Goal: Information Seeking & Learning: Check status

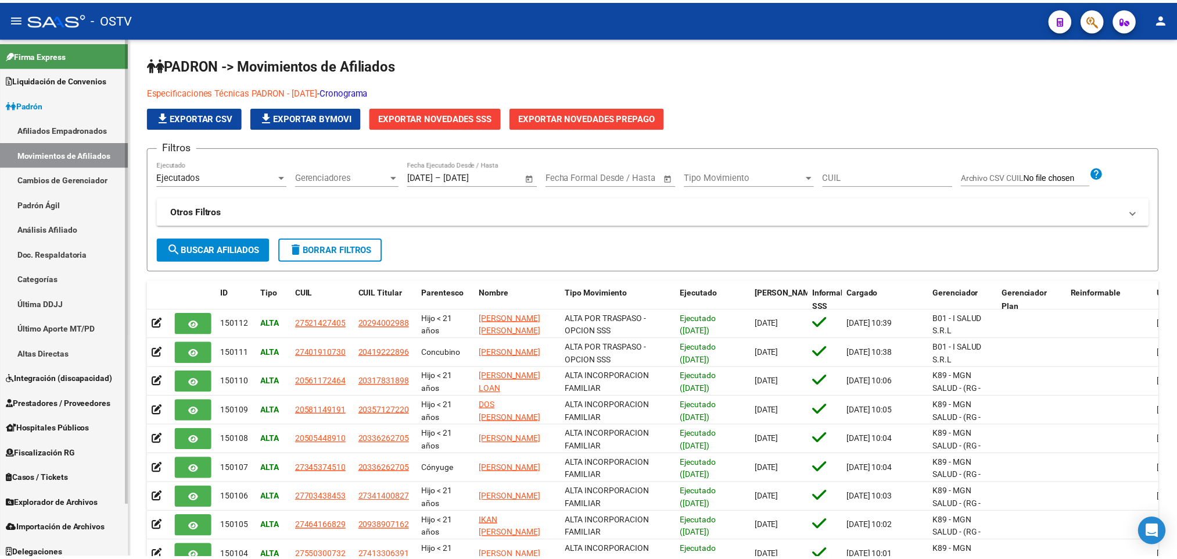
scroll to position [2, 0]
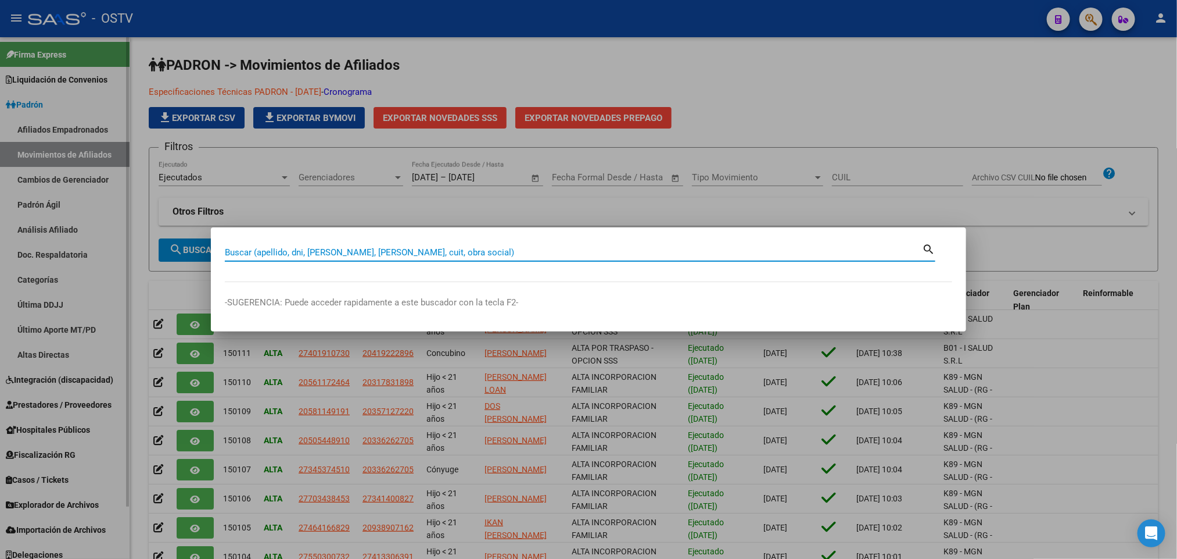
paste input "44527081"
type input "44527081"
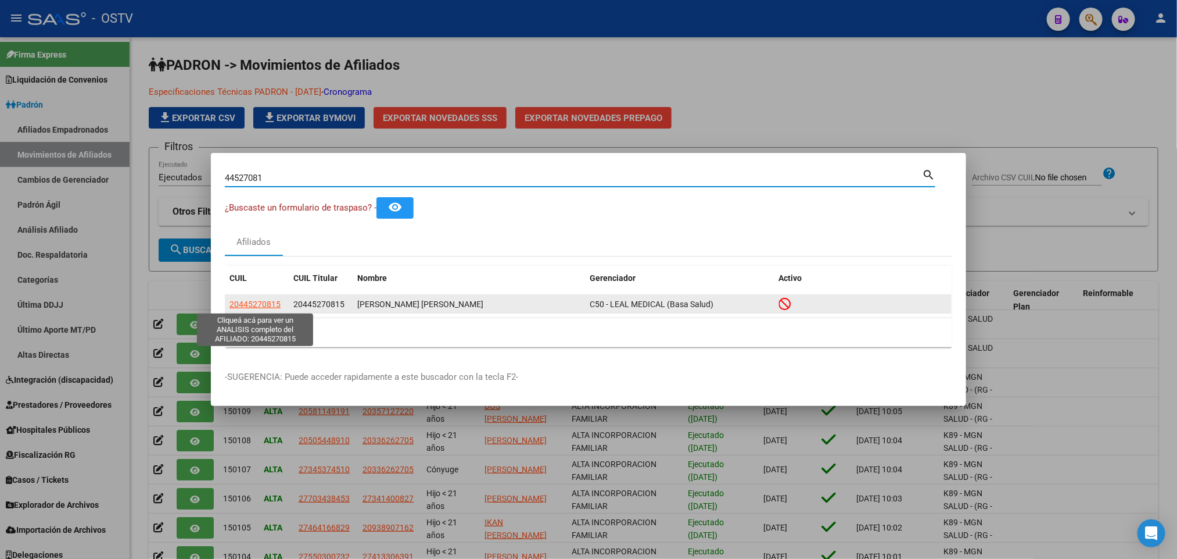
click at [266, 309] on span "20445270815" at bounding box center [255, 303] width 51 height 9
type textarea "20445270815"
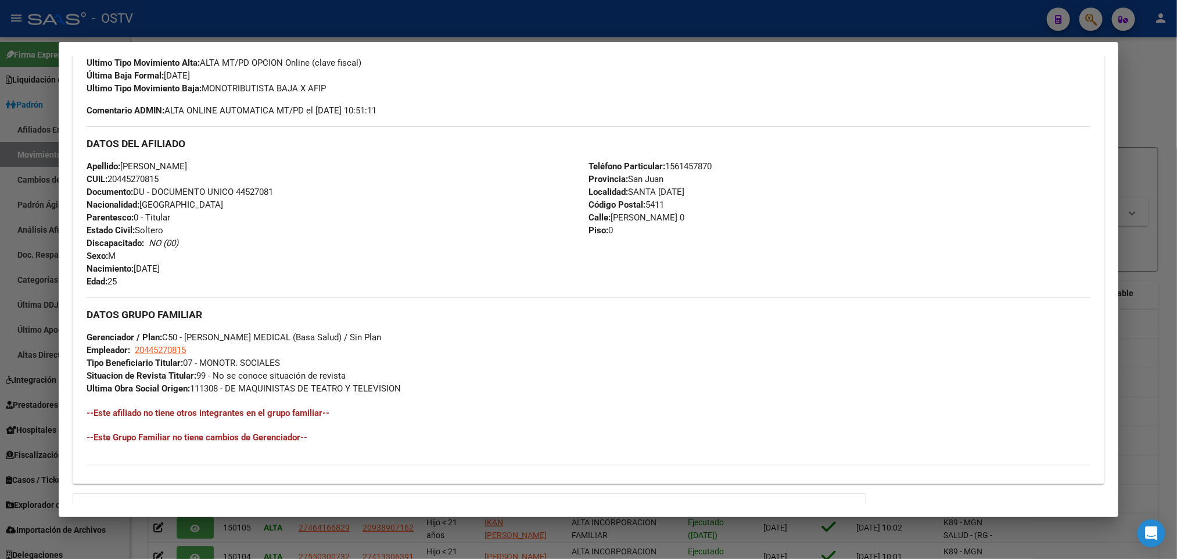
scroll to position [436, 0]
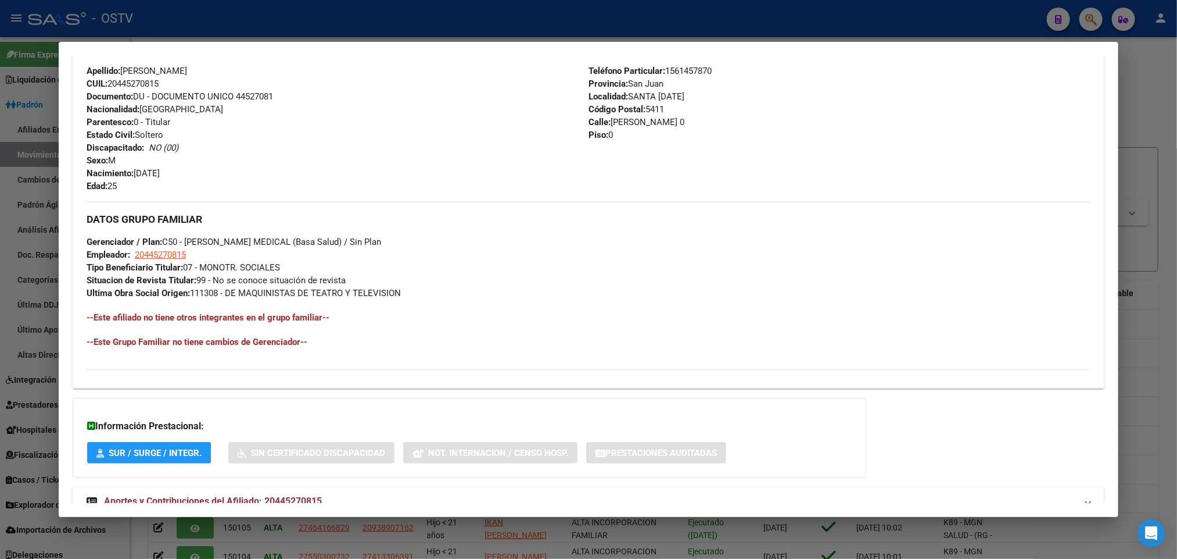
click at [25, 232] on div at bounding box center [588, 279] width 1177 height 559
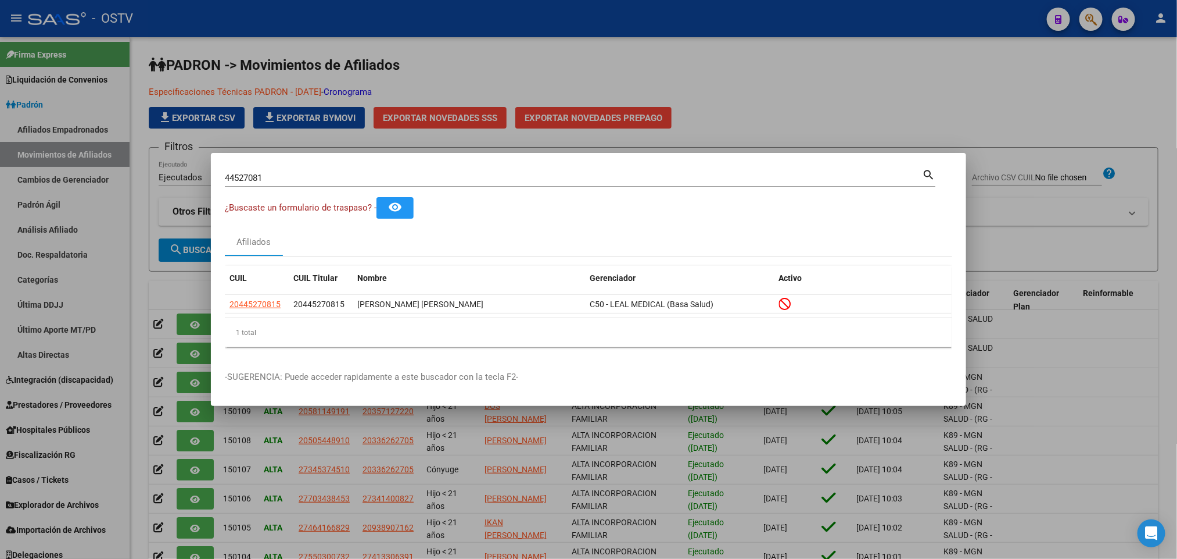
click at [0, 296] on div at bounding box center [588, 279] width 1177 height 559
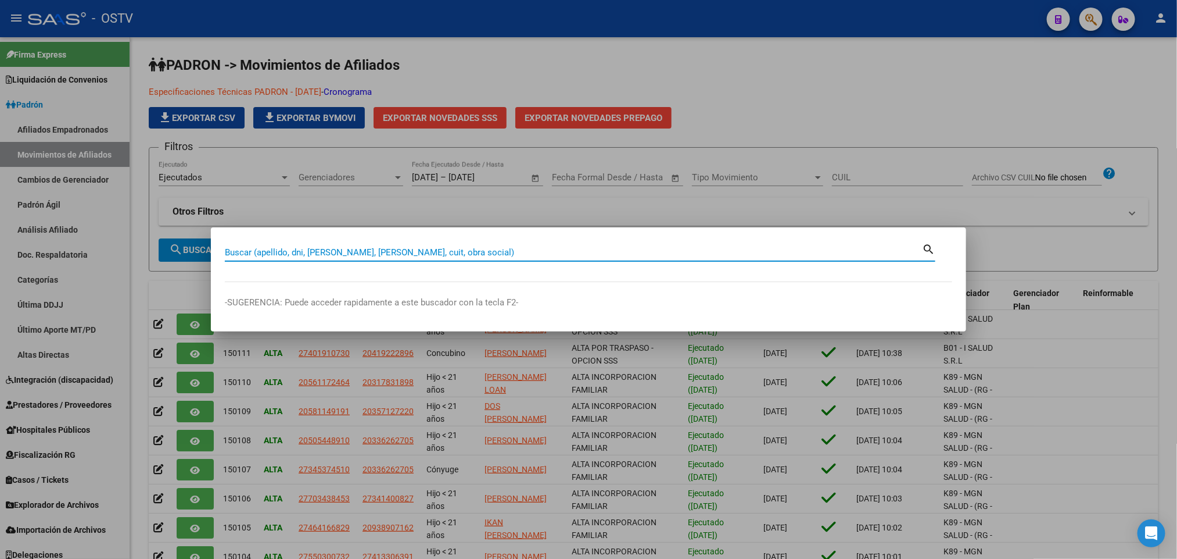
paste input "45546495"
type input "45546495"
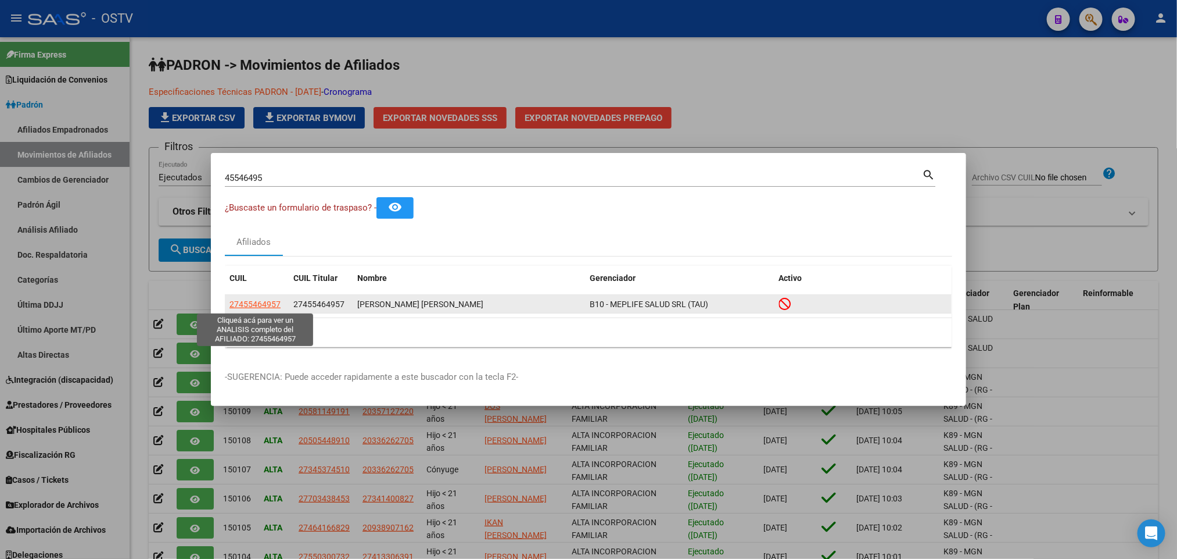
click at [262, 300] on span "27455464957" at bounding box center [255, 303] width 51 height 9
type textarea "27455464957"
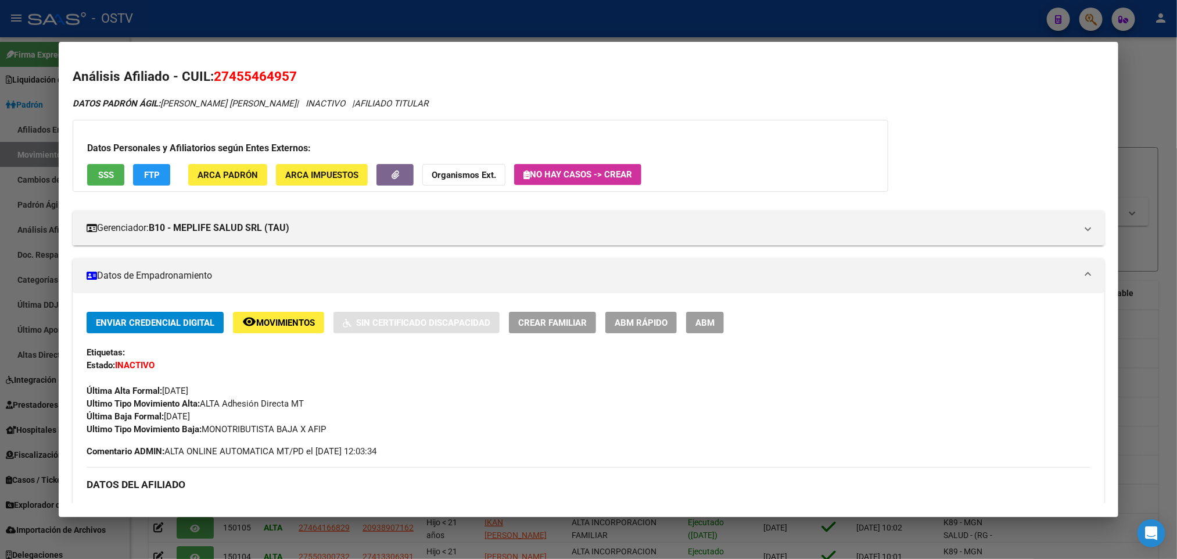
click at [10, 277] on div at bounding box center [588, 279] width 1177 height 559
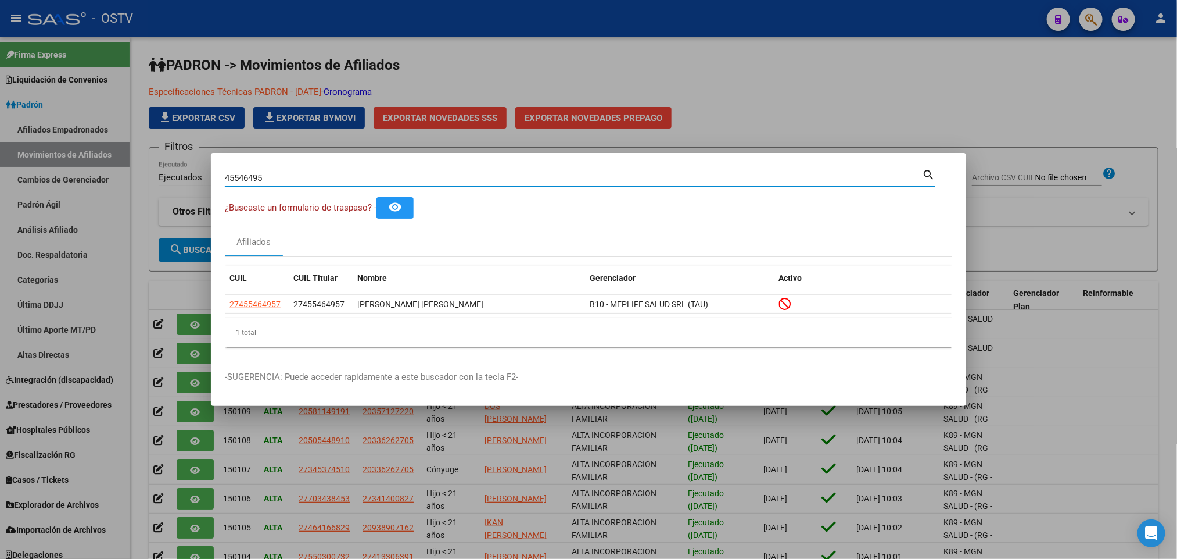
drag, startPoint x: 274, startPoint y: 173, endPoint x: 0, endPoint y: 169, distance: 273.8
click at [0, 169] on div "45546495 Buscar (apellido, dni, cuil, nro traspaso, cuit, obra social) search ¿…" at bounding box center [588, 279] width 1177 height 559
paste input "7046508"
type input "47046508"
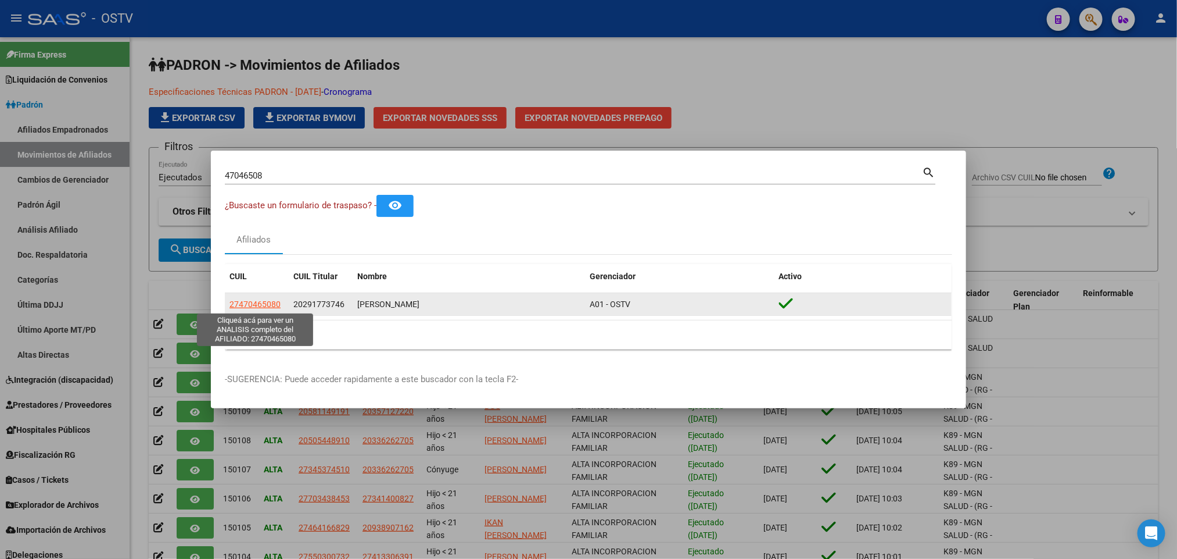
click at [260, 307] on span "27470465080" at bounding box center [255, 303] width 51 height 9
type textarea "27470465080"
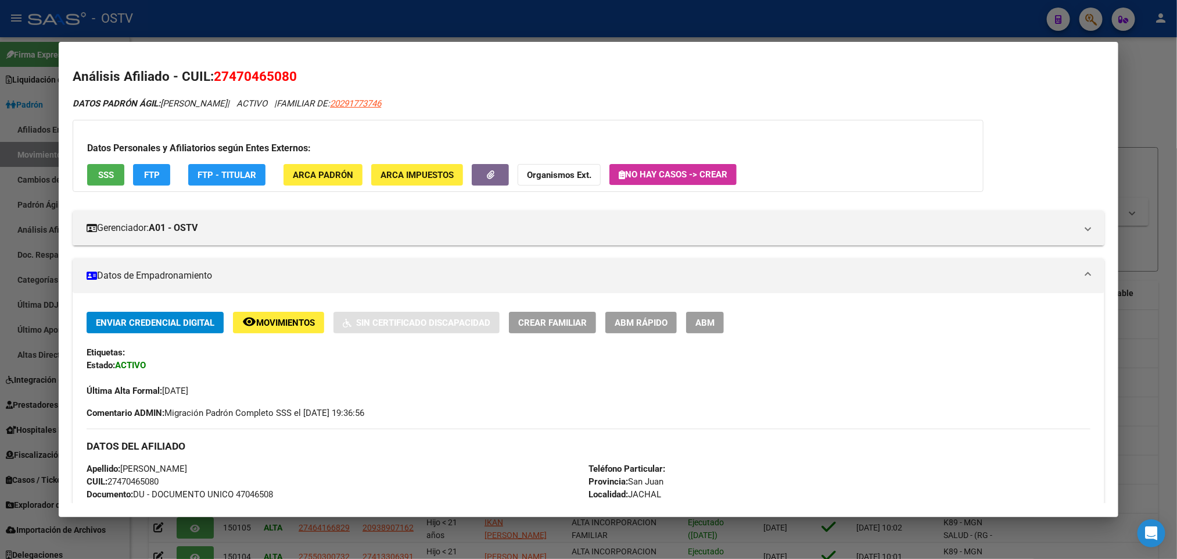
click at [0, 372] on div at bounding box center [588, 279] width 1177 height 559
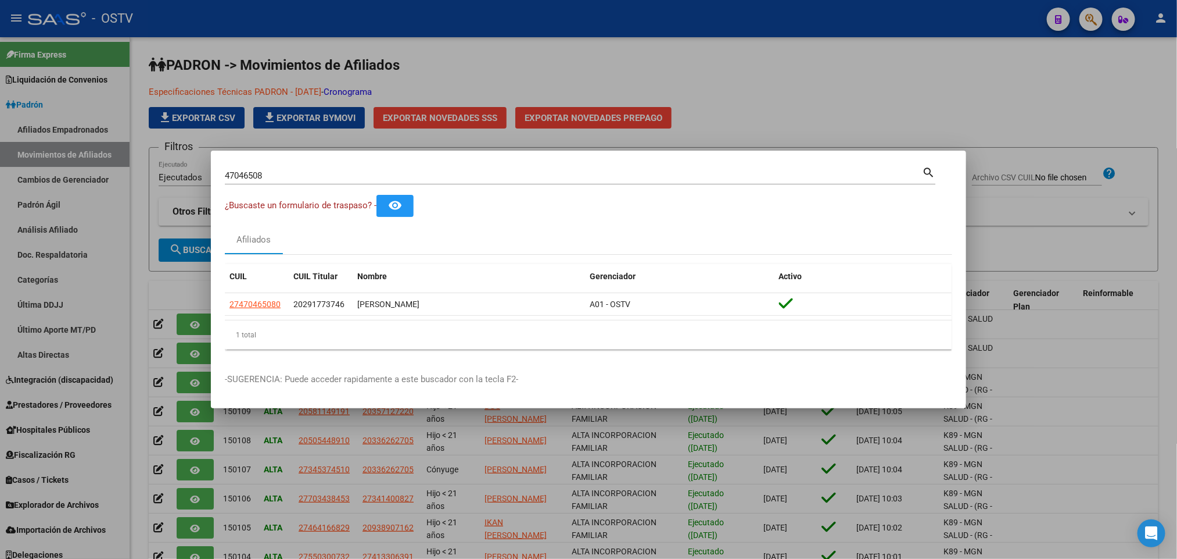
drag, startPoint x: 302, startPoint y: 181, endPoint x: 0, endPoint y: 182, distance: 302.2
click at [0, 182] on div "47046508 Buscar (apellido, dni, cuil, nro traspaso, cuit, obra social) search ¿…" at bounding box center [588, 279] width 1177 height 559
drag, startPoint x: 266, startPoint y: 182, endPoint x: 277, endPoint y: 171, distance: 16.0
click at [267, 182] on div "47046508 Buscar (apellido, dni, [PERSON_NAME], [PERSON_NAME], cuit, obra social)" at bounding box center [573, 175] width 697 height 17
drag, startPoint x: 276, startPoint y: 176, endPoint x: 92, endPoint y: 162, distance: 184.2
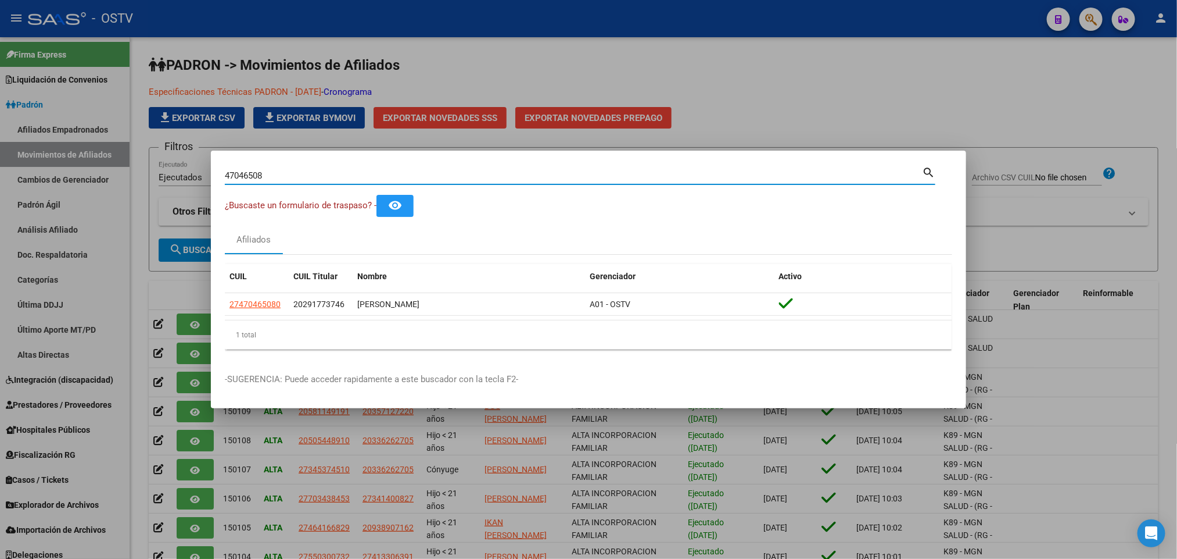
click at [112, 162] on div "47046508 Buscar (apellido, dni, cuil, nro traspaso, cuit, obra social) search ¿…" at bounding box center [588, 279] width 1177 height 559
paste input "9848327"
type input "49848327"
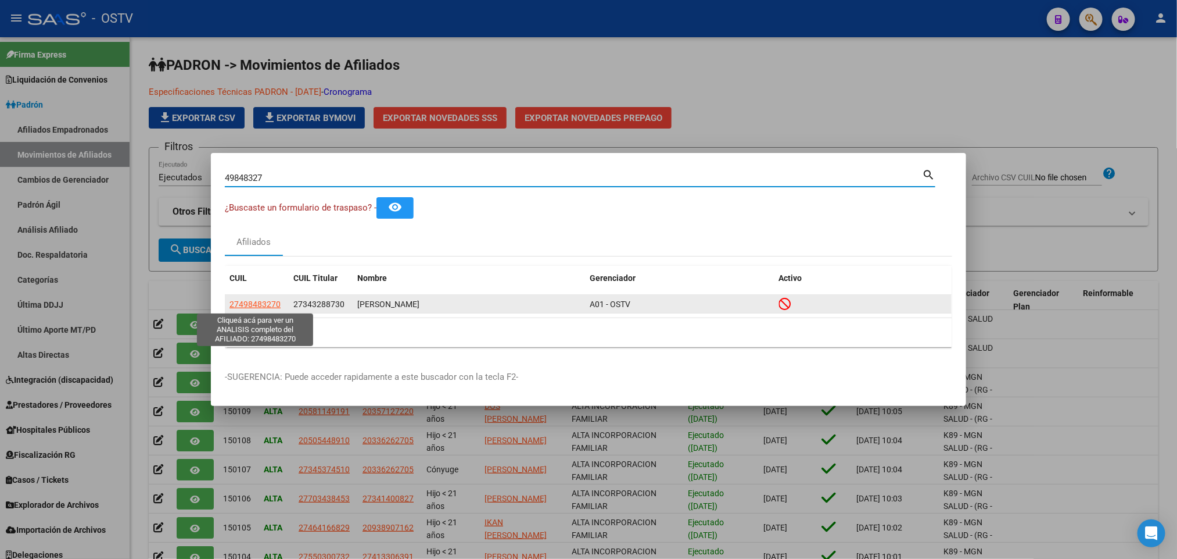
click at [241, 304] on span "27498483270" at bounding box center [255, 303] width 51 height 9
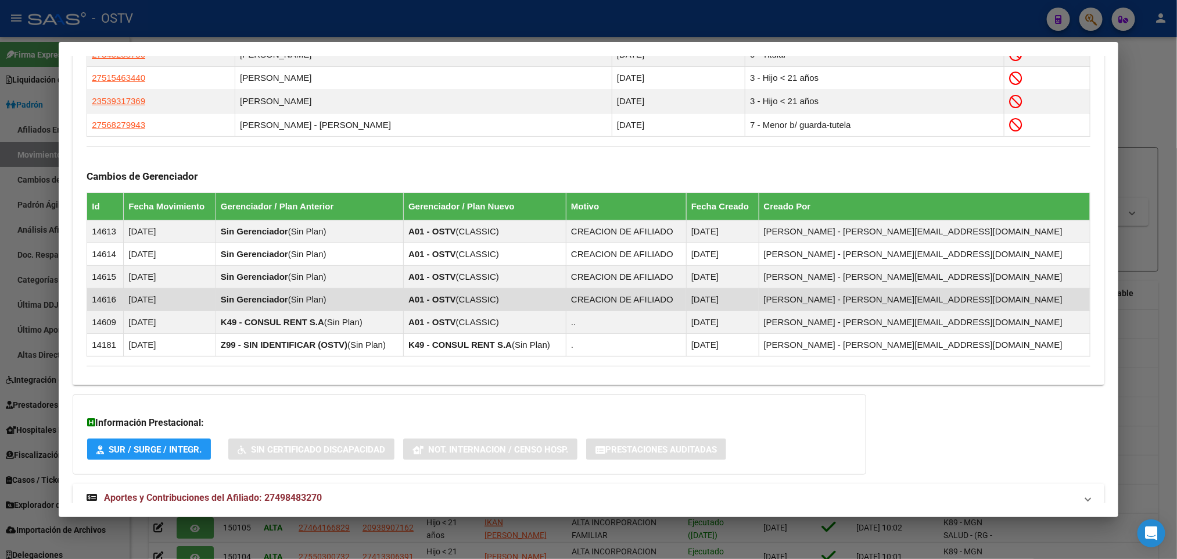
scroll to position [790, 0]
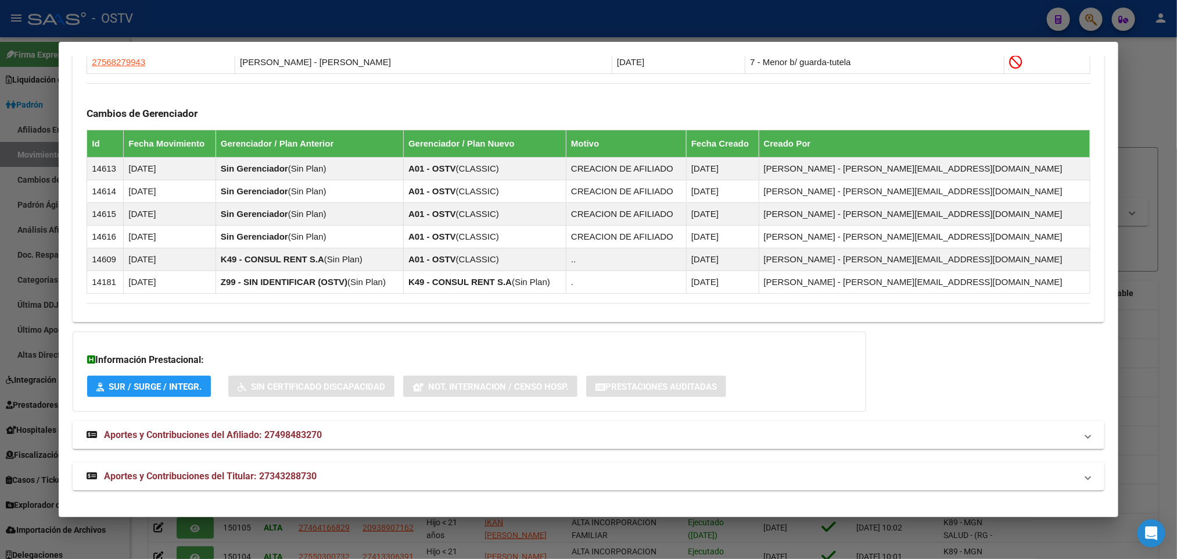
click at [461, 467] on mat-expansion-panel-header "Aportes y Contribuciones del Titular: 27343288730" at bounding box center [589, 476] width 1032 height 28
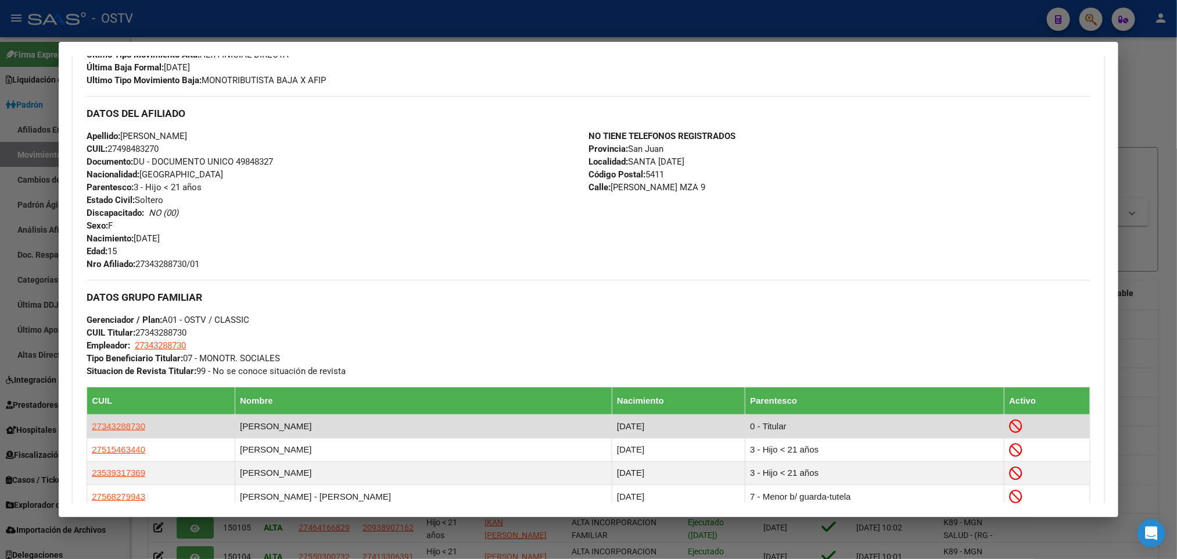
scroll to position [697, 0]
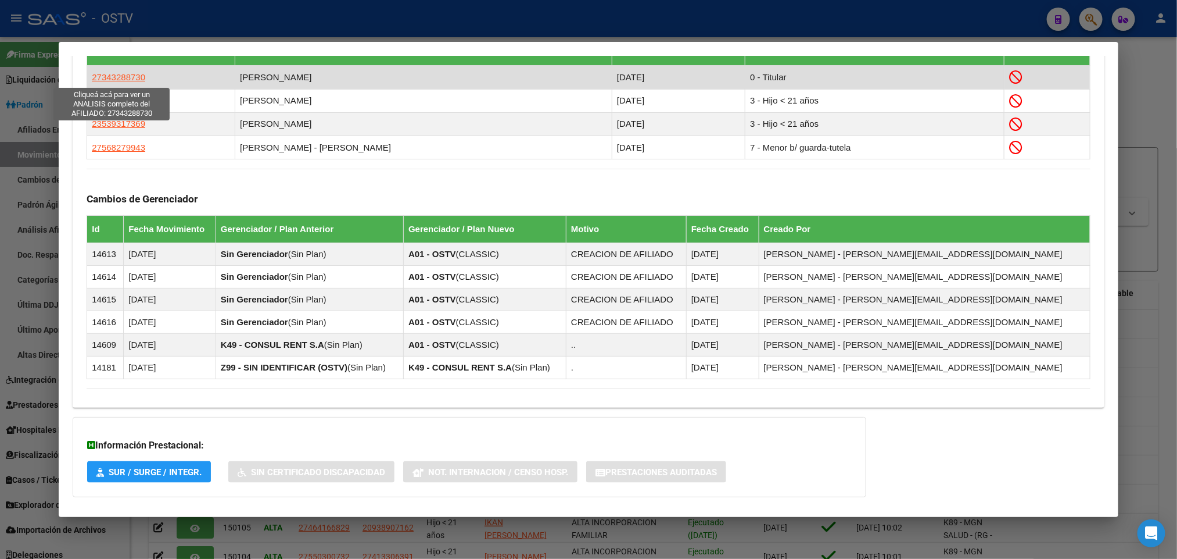
click at [130, 78] on span "27343288730" at bounding box center [118, 77] width 53 height 10
type textarea "27343288730"
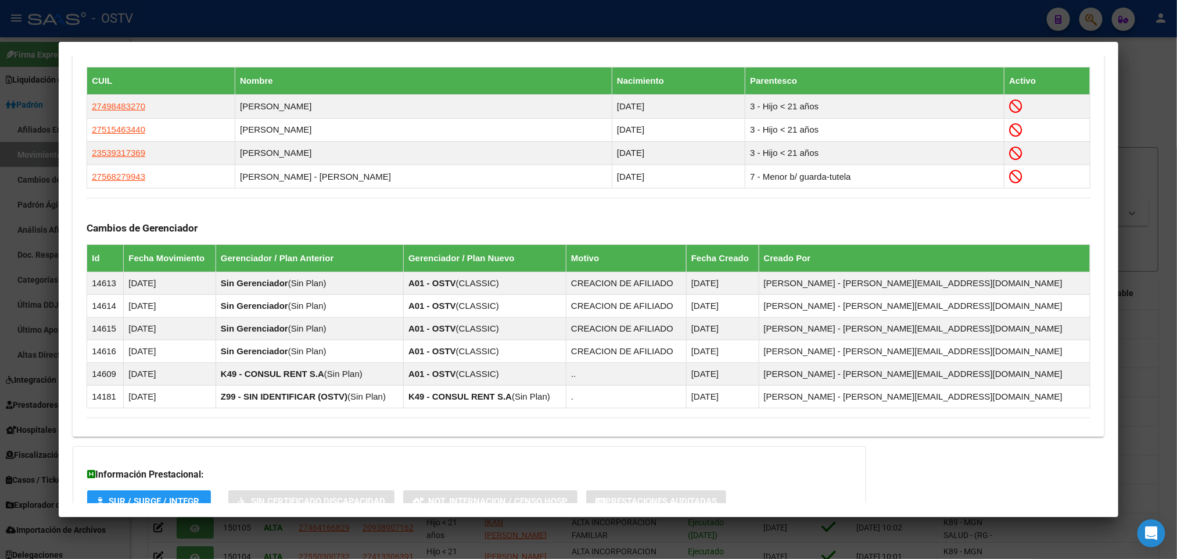
scroll to position [758, 0]
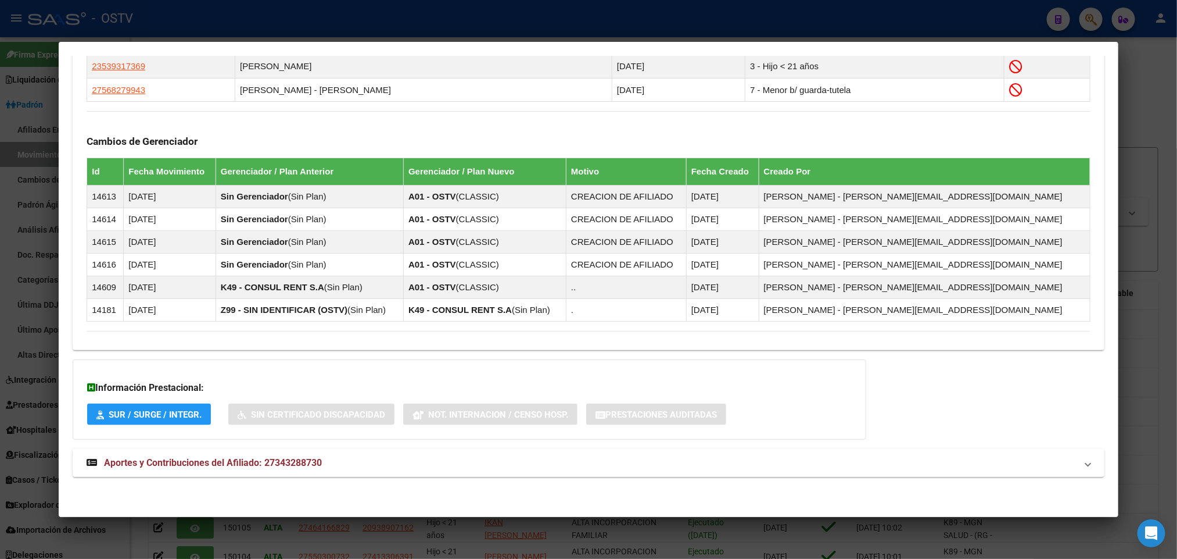
click at [262, 450] on mat-expansion-panel-header "Aportes y Contribuciones del Afiliado: 27343288730" at bounding box center [589, 463] width 1032 height 28
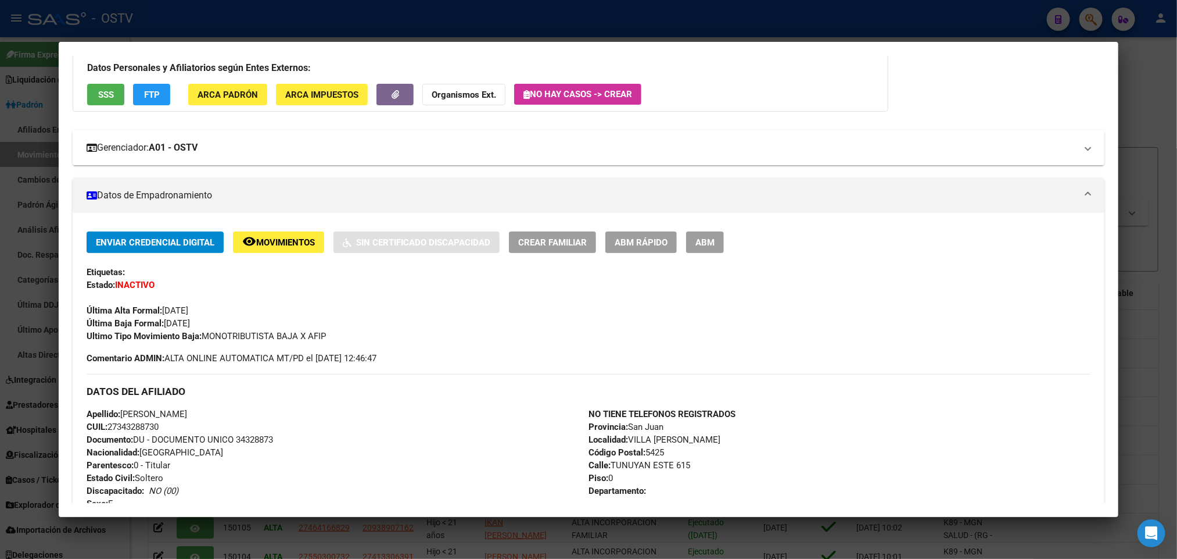
scroll to position [0, 0]
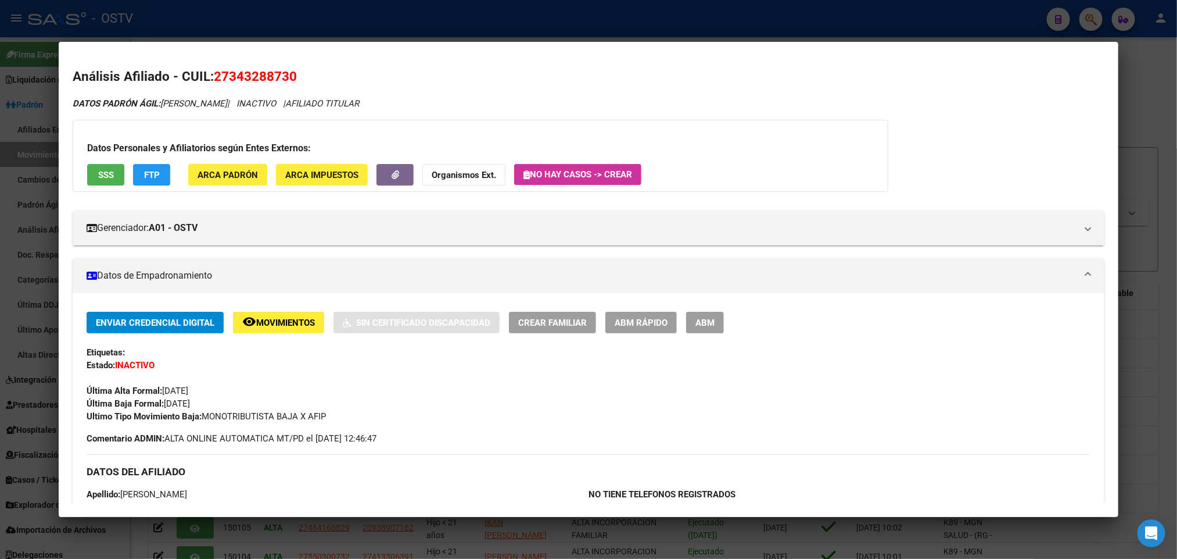
click at [98, 177] on span "SSS" at bounding box center [106, 175] width 16 height 10
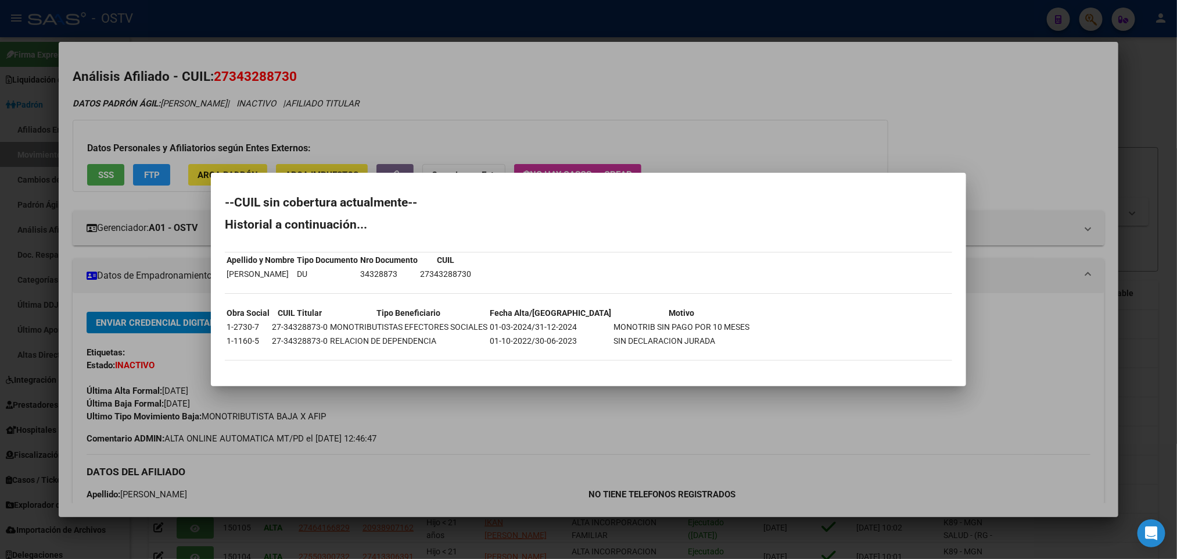
click at [931, 129] on div at bounding box center [588, 279] width 1177 height 559
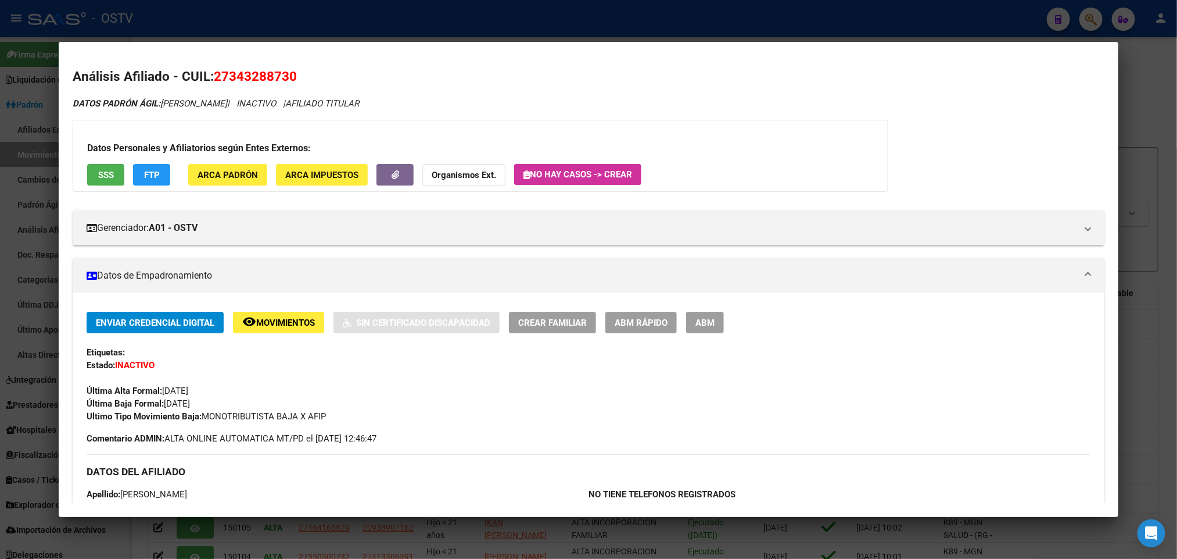
drag, startPoint x: 162, startPoint y: 386, endPoint x: 214, endPoint y: 386, distance: 52.3
click at [214, 386] on div "Última Alta Formal: [DATE]" at bounding box center [589, 384] width 1004 height 26
drag, startPoint x: 160, startPoint y: 400, endPoint x: 211, endPoint y: 404, distance: 50.8
click at [211, 404] on div "Enviar Credencial Digital remove_red_eye Movimientos Sin Certificado Discapacid…" at bounding box center [589, 367] width 1004 height 111
click at [99, 182] on button "SSS" at bounding box center [105, 175] width 37 height 22
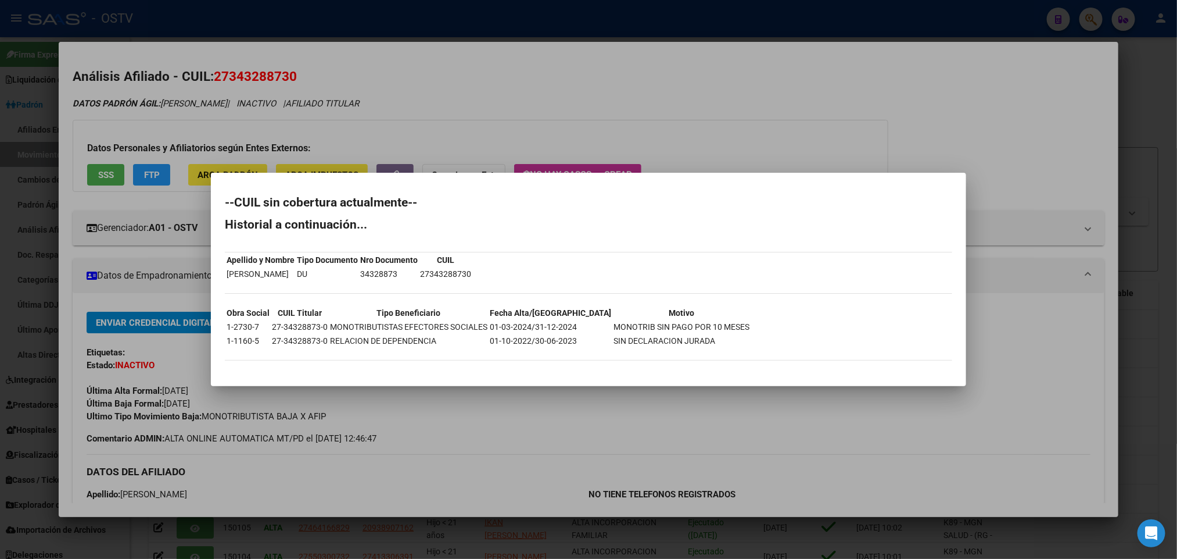
click at [492, 114] on div at bounding box center [588, 279] width 1177 height 559
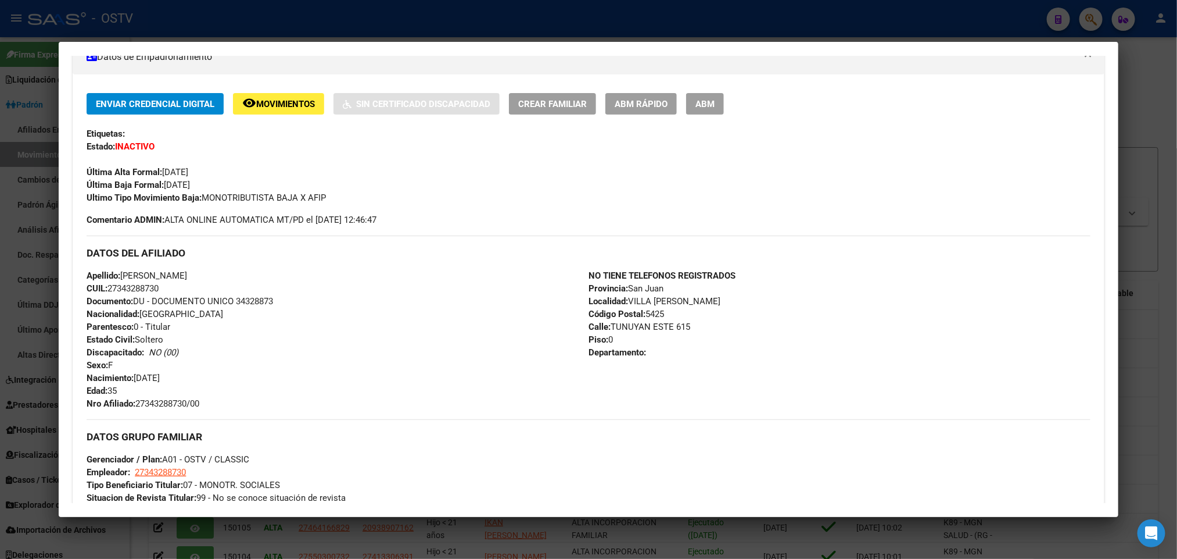
scroll to position [262, 0]
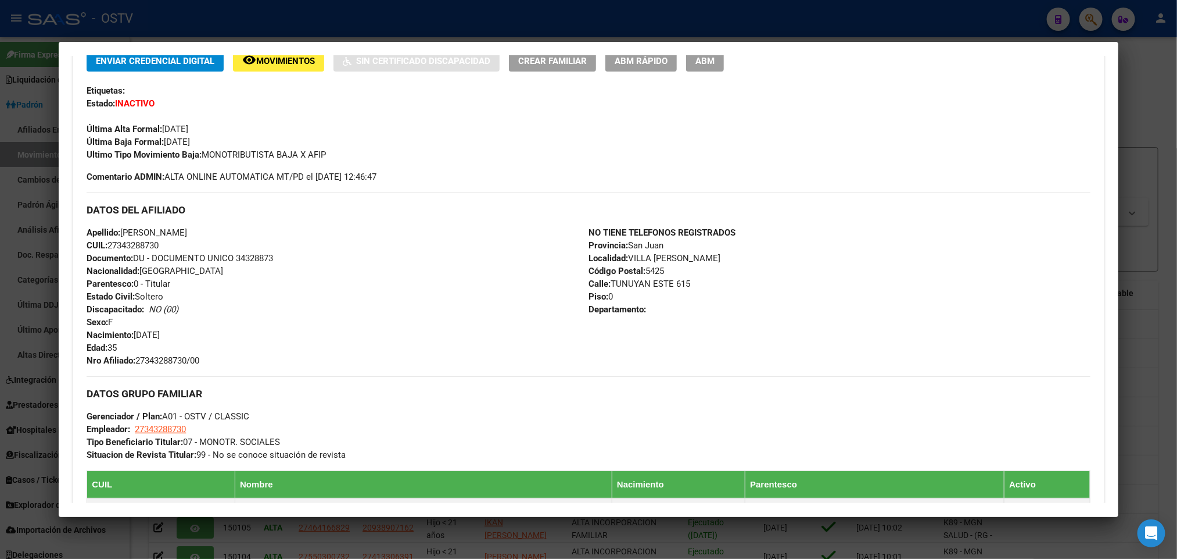
click at [0, 340] on div at bounding box center [588, 279] width 1177 height 559
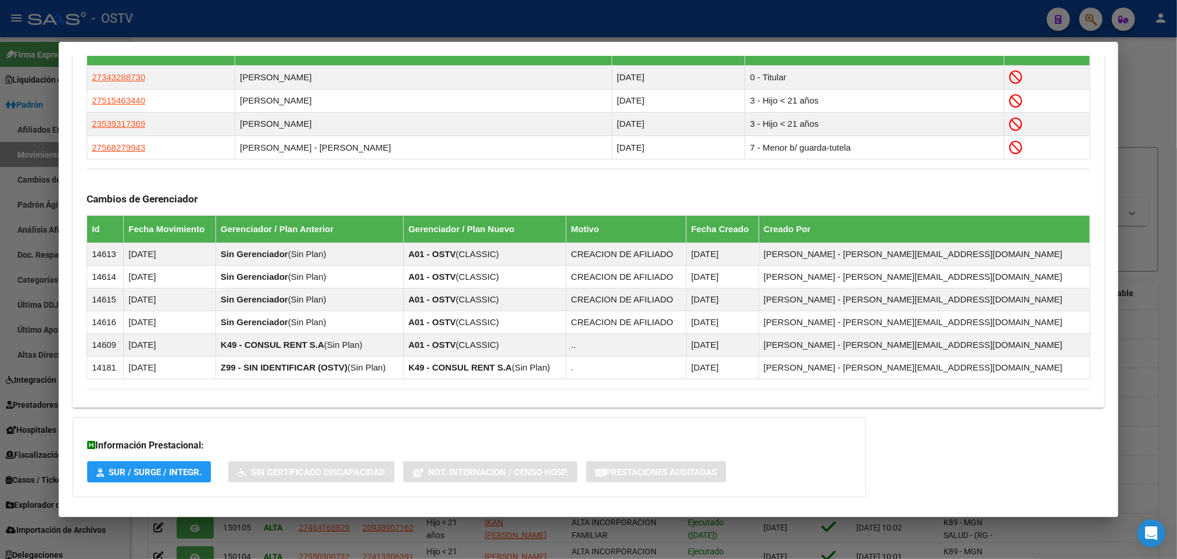
click at [0, 326] on div at bounding box center [588, 279] width 1177 height 559
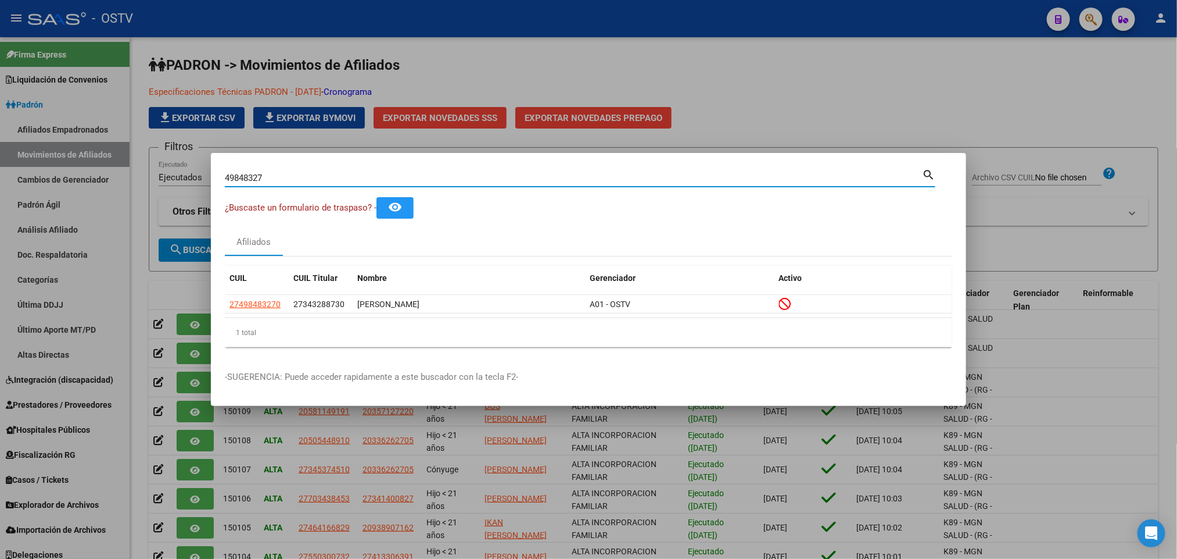
drag, startPoint x: 287, startPoint y: 180, endPoint x: 0, endPoint y: 216, distance: 288.8
click at [0, 213] on div "49848327 Buscar (apellido, dni, cuil, nro traspaso, cuit, obra social) search ¿…" at bounding box center [588, 279] width 1177 height 559
paste input "5254845"
type input "52548457"
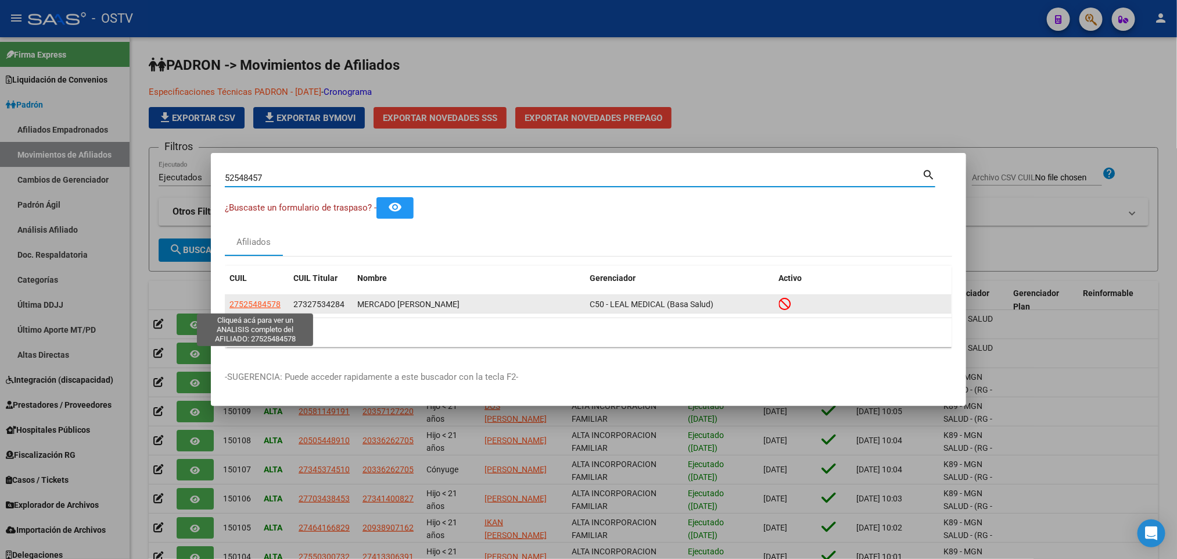
click at [262, 306] on span "27525484578" at bounding box center [255, 303] width 51 height 9
type textarea "27525484578"
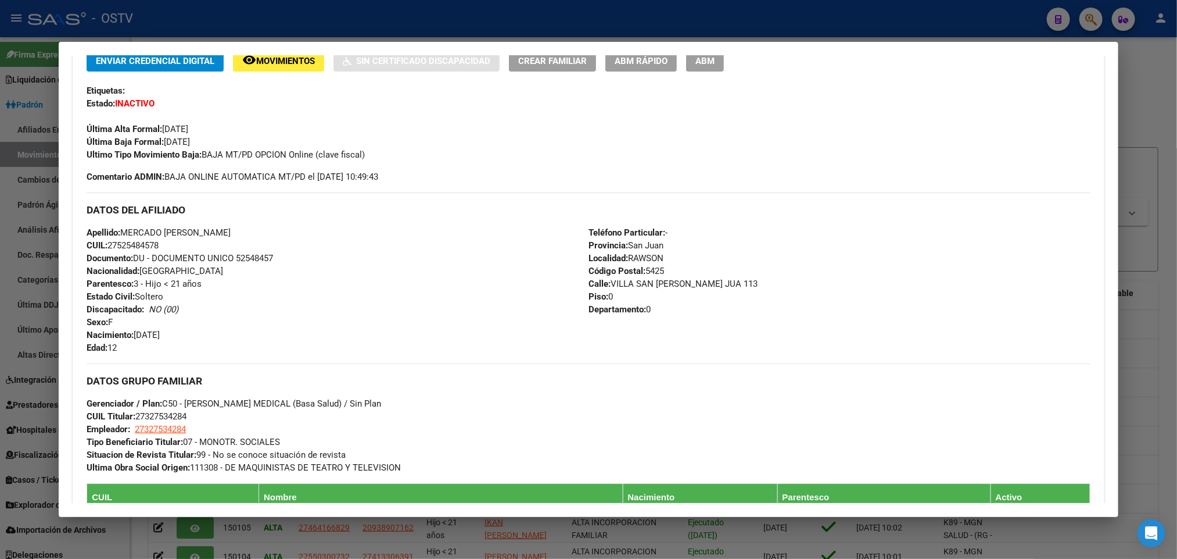
click at [0, 304] on div at bounding box center [588, 279] width 1177 height 559
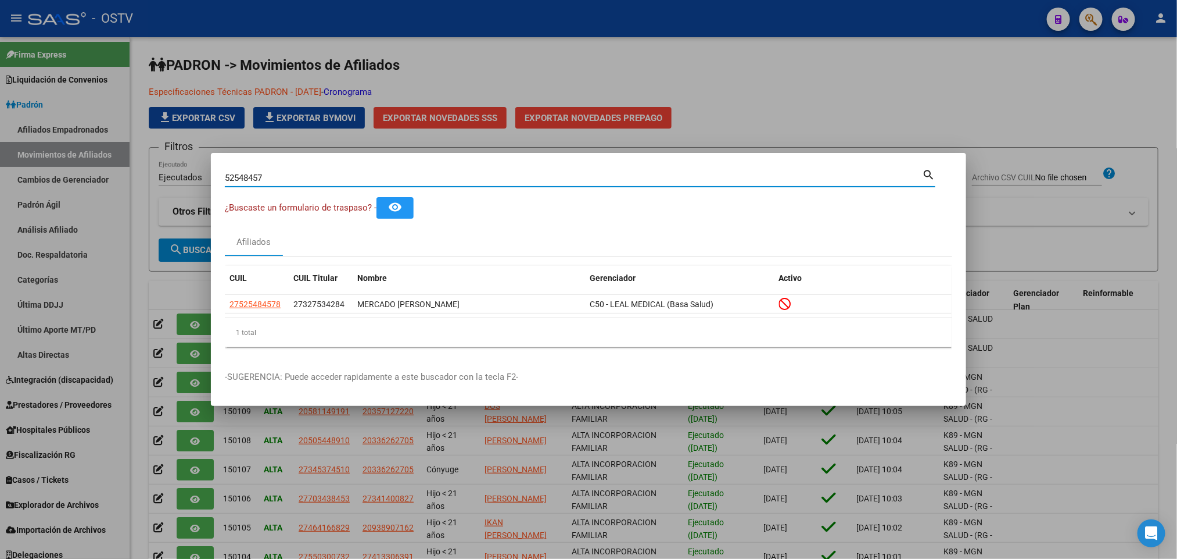
drag, startPoint x: 278, startPoint y: 178, endPoint x: 0, endPoint y: 209, distance: 279.5
click at [0, 209] on div "52548457 Buscar (apellido, dni, cuil, nro traspaso, cuit, obra social) search ¿…" at bounding box center [588, 279] width 1177 height 559
paste input "3358365"
type input "53358365"
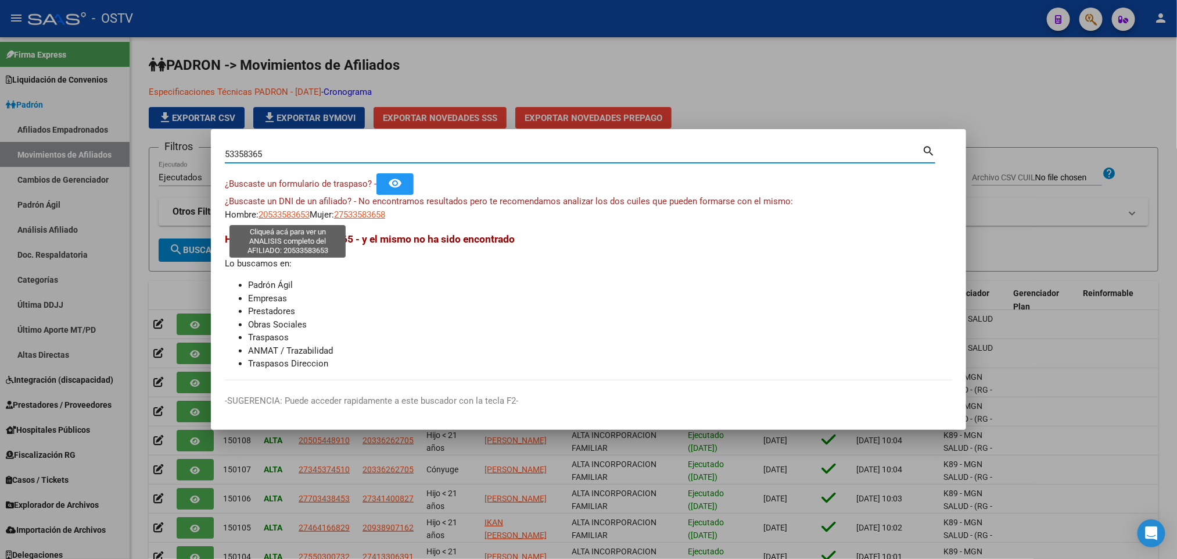
click at [286, 220] on span "20533583653" at bounding box center [284, 214] width 51 height 10
type textarea "20533583653"
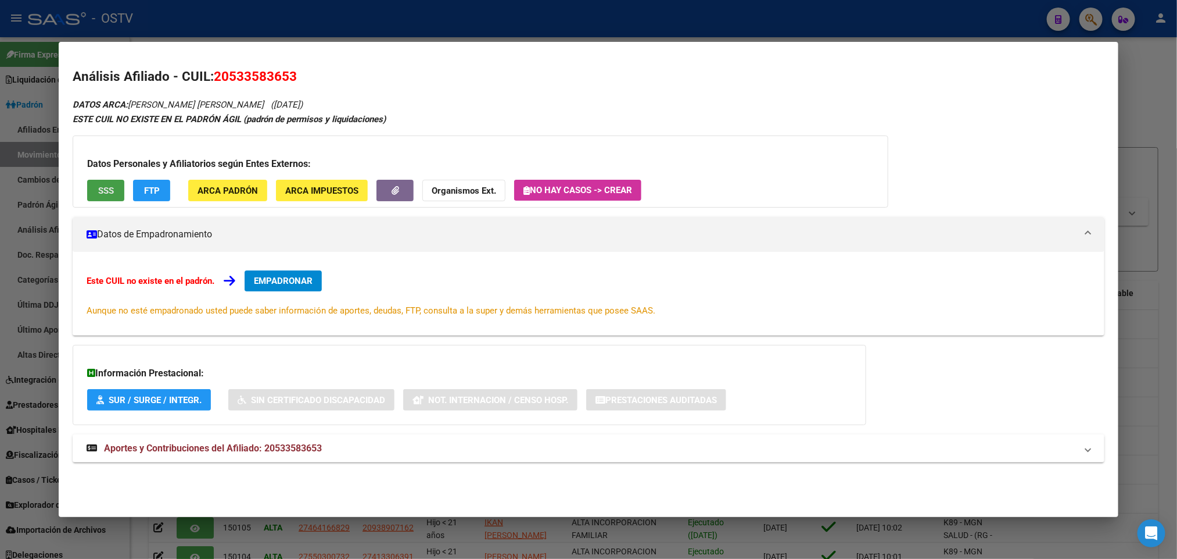
click at [98, 198] on button "SSS" at bounding box center [105, 191] width 37 height 22
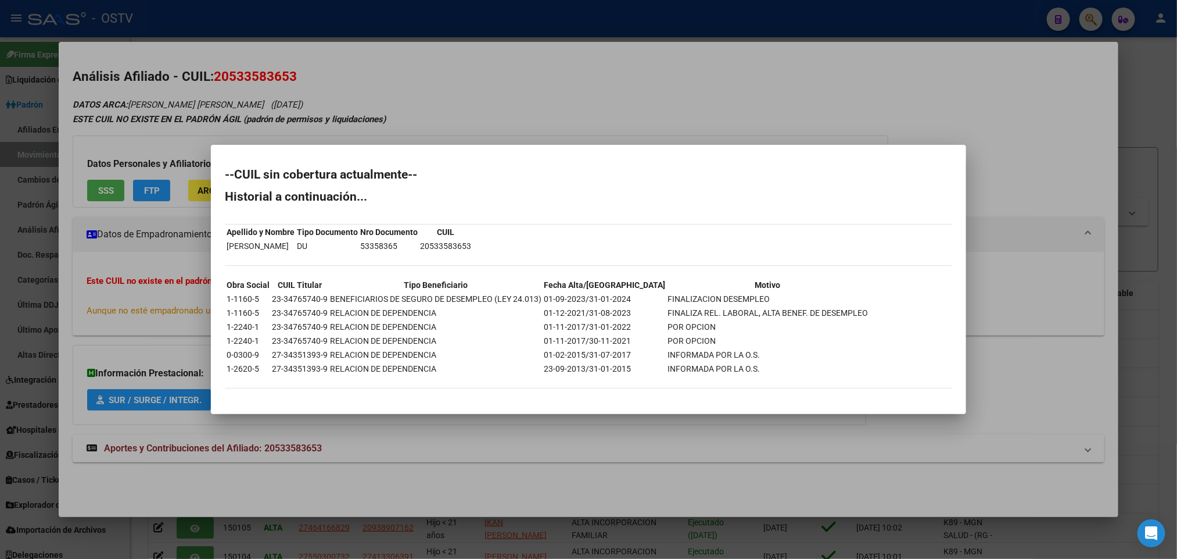
click at [776, 443] on div at bounding box center [588, 279] width 1177 height 559
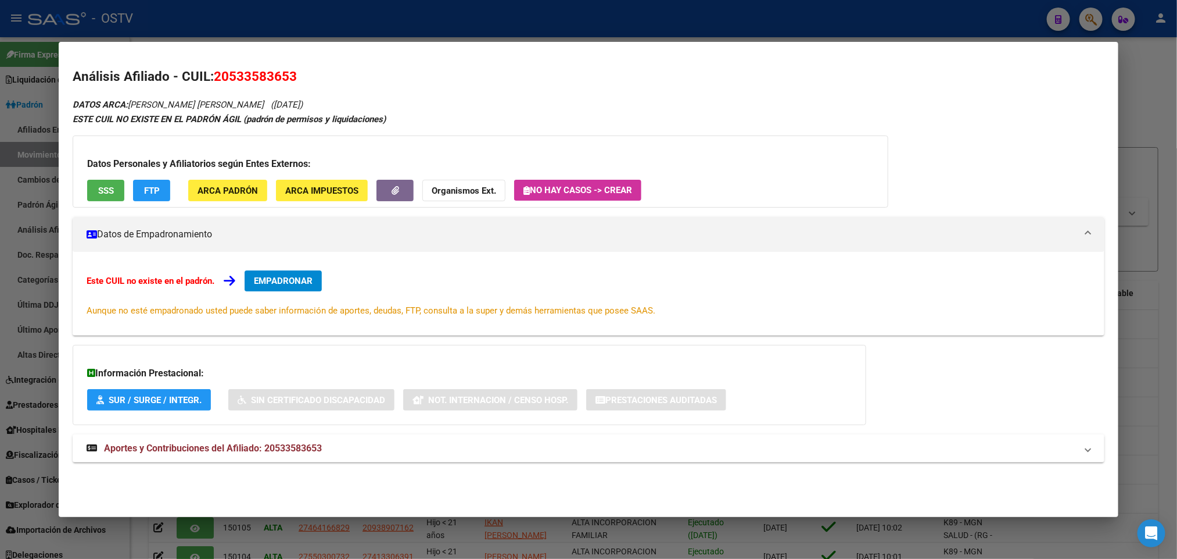
click at [0, 339] on div at bounding box center [588, 279] width 1177 height 559
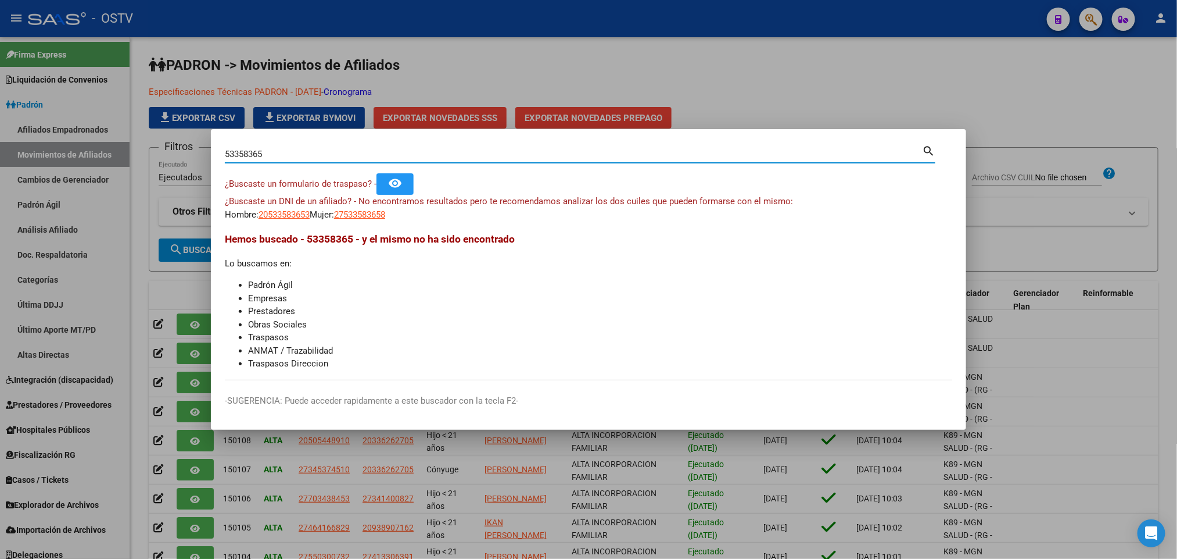
drag, startPoint x: 296, startPoint y: 153, endPoint x: 0, endPoint y: 156, distance: 296.4
click at [0, 157] on div "53358365 Buscar (apellido, dni, cuil, nro traspaso, cuit, obra social) search ¿…" at bounding box center [588, 279] width 1177 height 559
paste input "4566361"
type input "54566361"
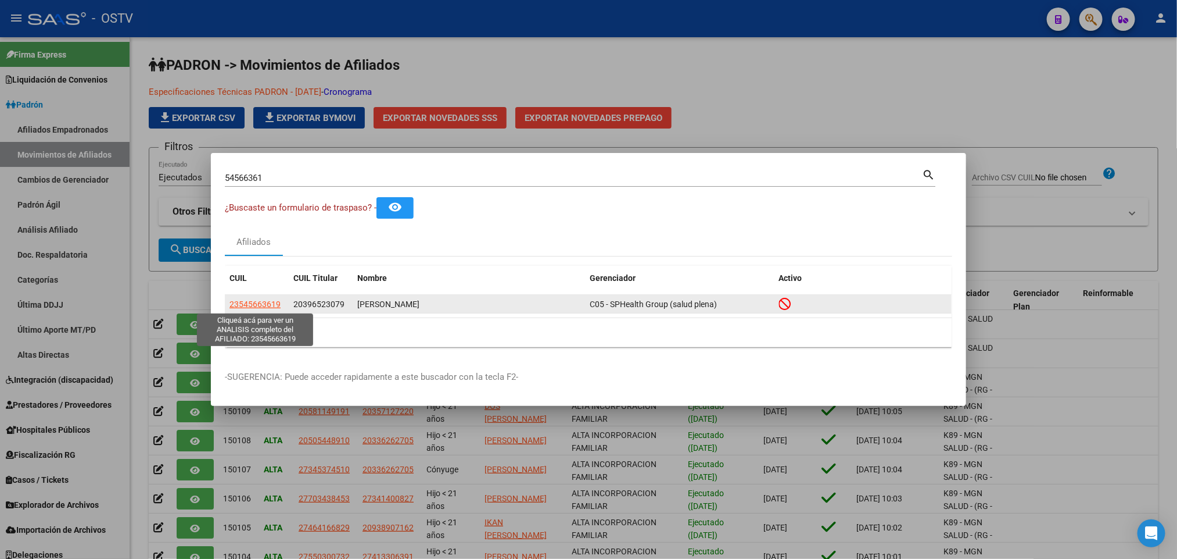
click at [272, 304] on span "23545663619" at bounding box center [255, 303] width 51 height 9
type textarea "23545663619"
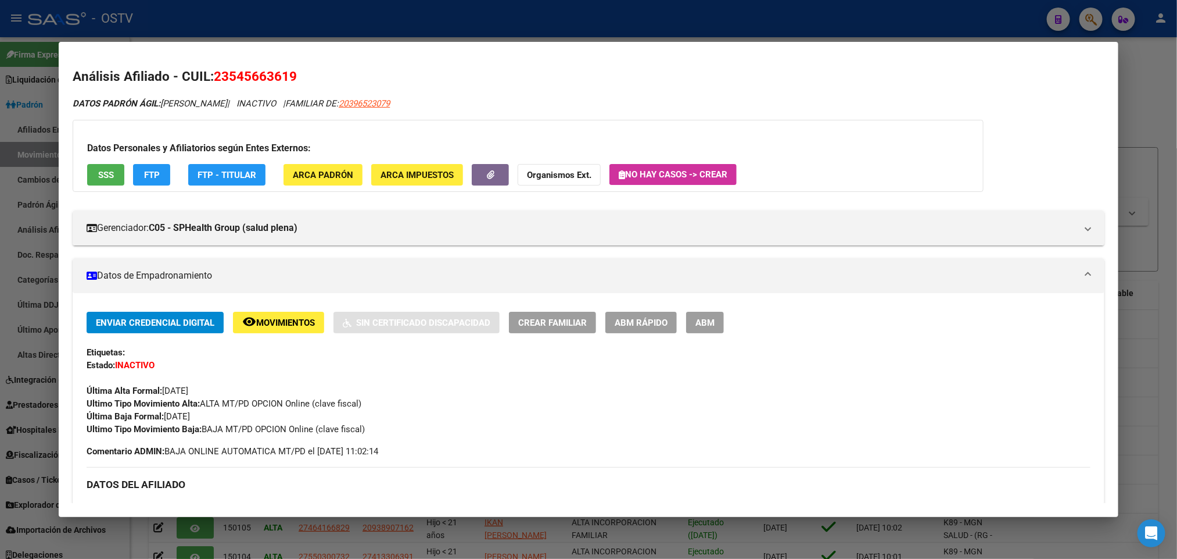
click at [45, 420] on div at bounding box center [588, 279] width 1177 height 559
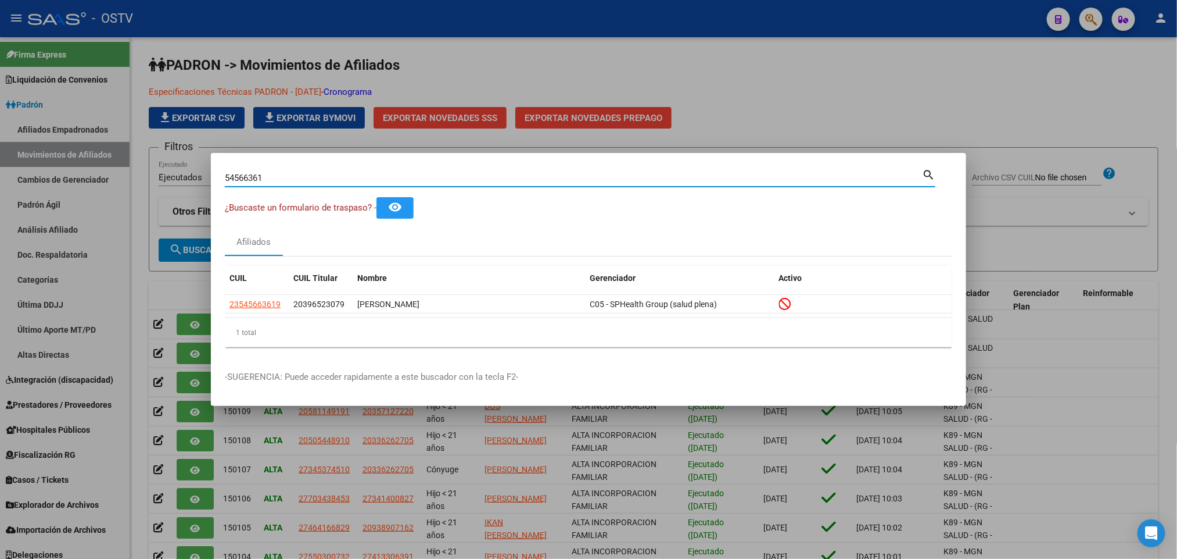
drag, startPoint x: 290, startPoint y: 178, endPoint x: 98, endPoint y: 194, distance: 192.4
click at [98, 194] on div "54566361 Buscar (apellido, dni, cuil, nro traspaso, cuit, obra social) search ¿…" at bounding box center [588, 279] width 1177 height 559
paste input "6217616"
type input "56217616"
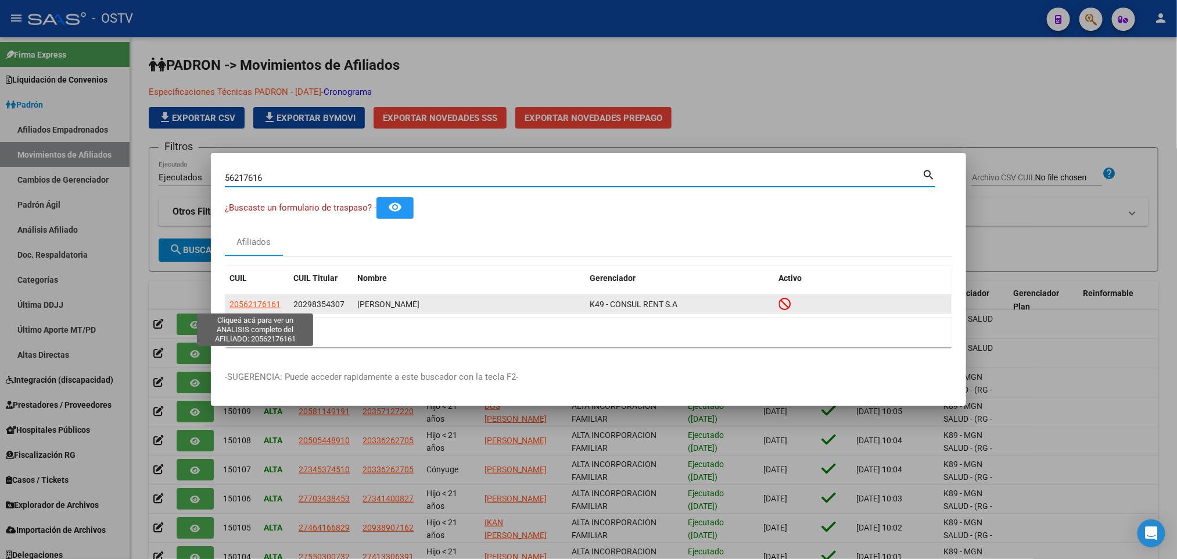
click at [262, 302] on span "20562176161" at bounding box center [255, 303] width 51 height 9
type textarea "20562176161"
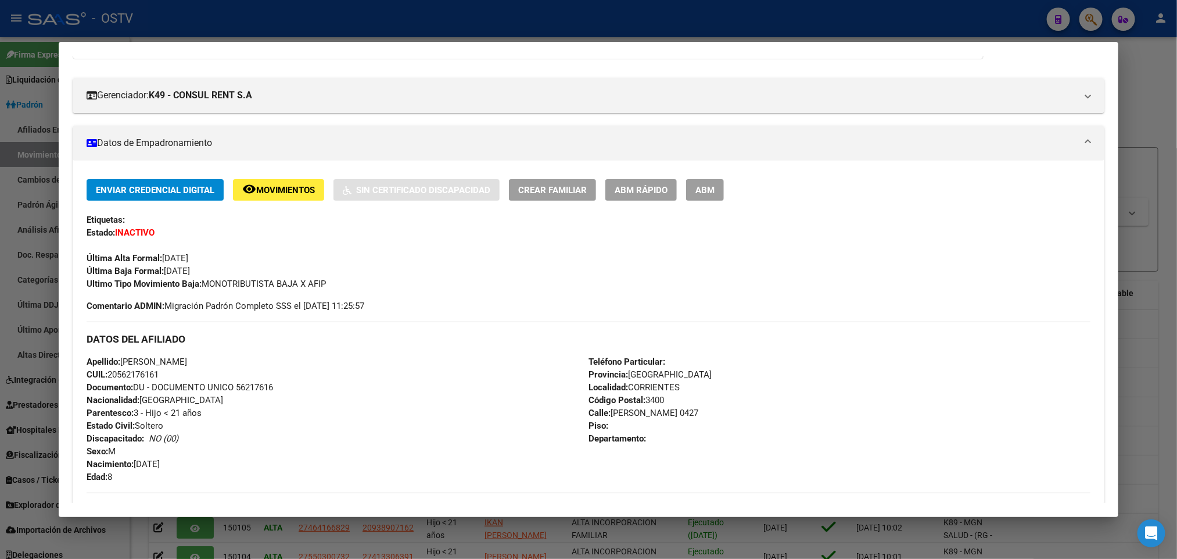
scroll to position [349, 0]
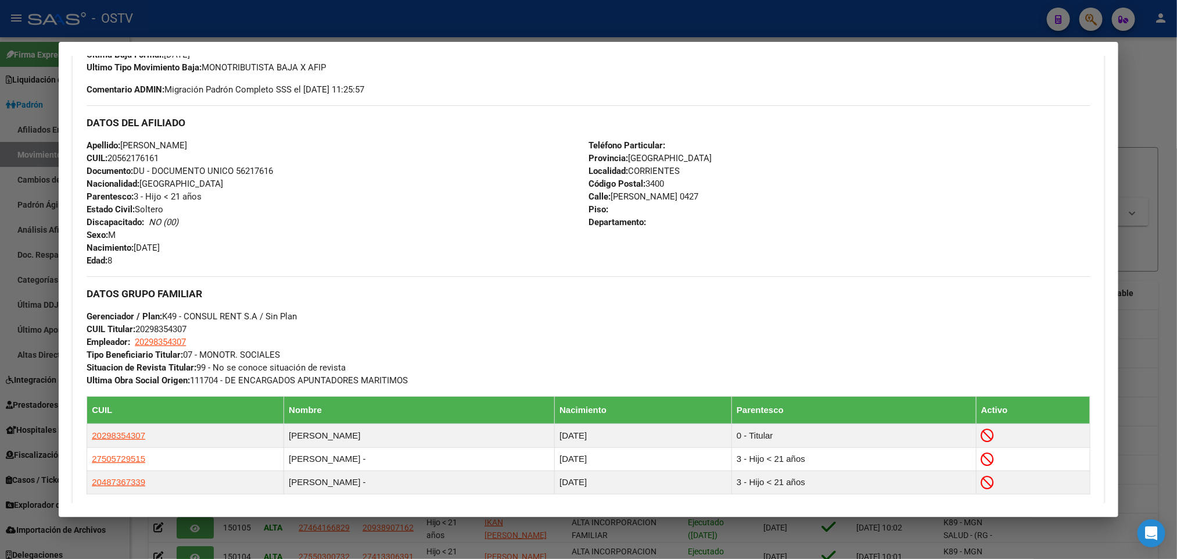
click at [0, 180] on div at bounding box center [588, 279] width 1177 height 559
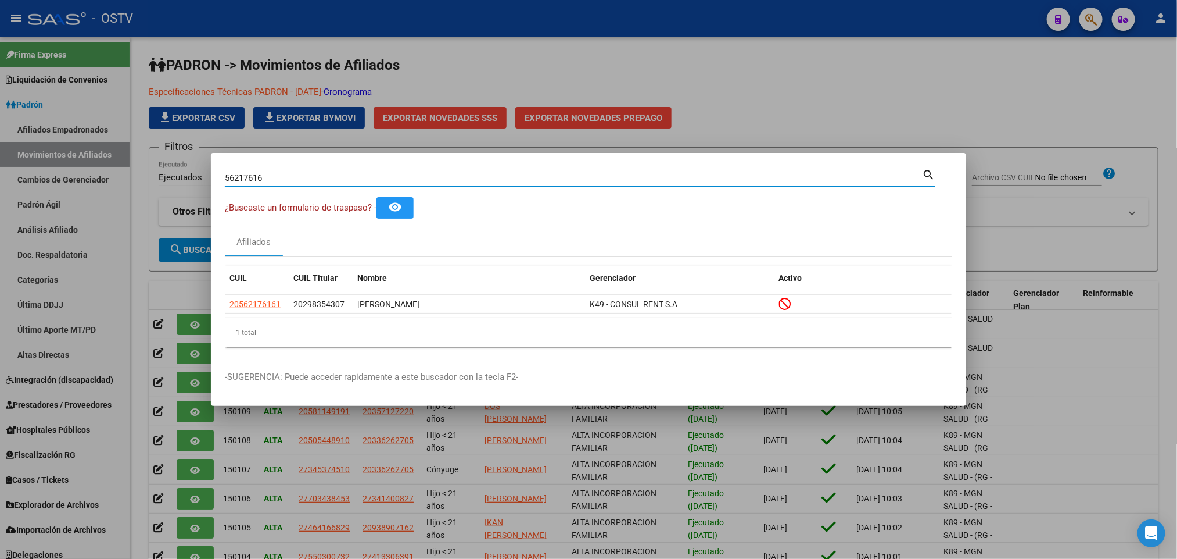
drag, startPoint x: 284, startPoint y: 176, endPoint x: 126, endPoint y: 173, distance: 158.1
click at [126, 173] on div "56217616 Buscar (apellido, dni, cuil, nro traspaso, cuit, obra social) search ¿…" at bounding box center [588, 279] width 1177 height 559
paste input "43825"
type input "56438256"
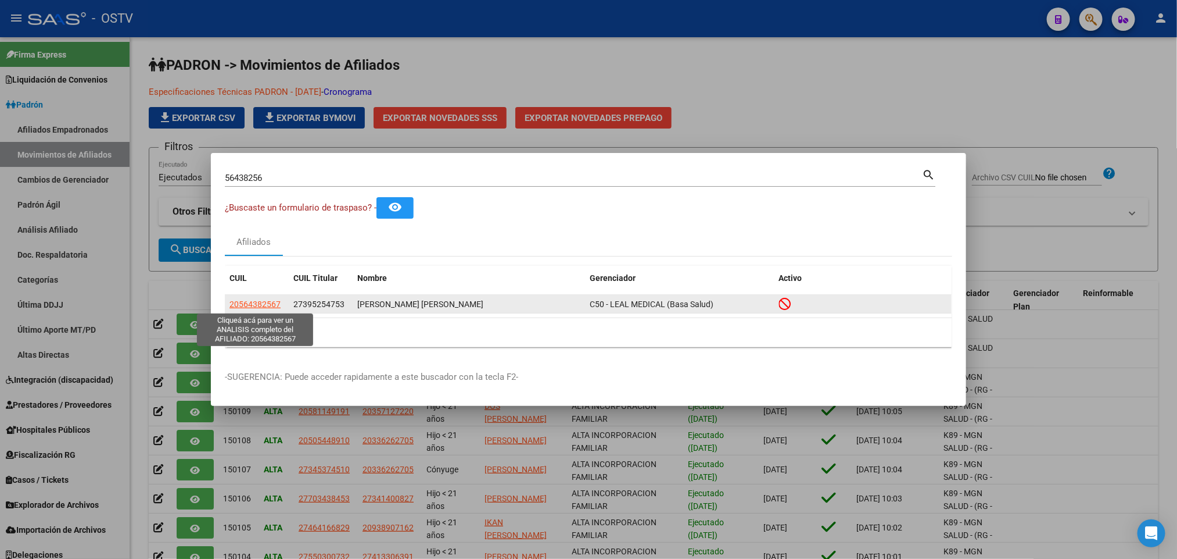
click at [275, 309] on span "20564382567" at bounding box center [255, 303] width 51 height 9
type textarea "20564382567"
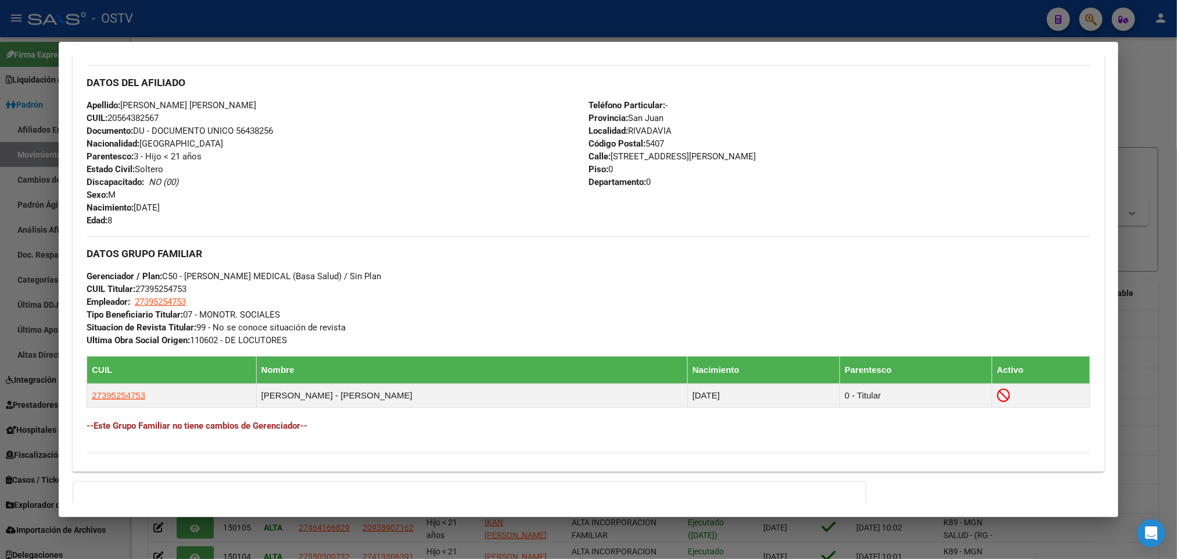
scroll to position [540, 0]
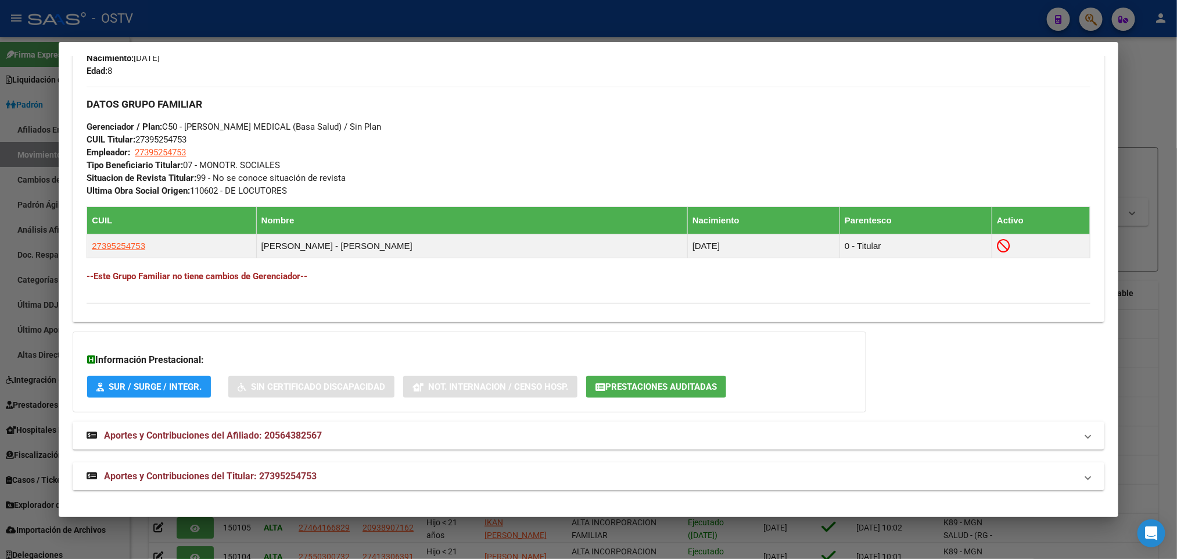
click at [51, 149] on div "56438256 Buscar (apellido, dni, cuil, nro traspaso, cuit, obra social) search ¿…" at bounding box center [588, 279] width 1177 height 559
click at [0, 157] on div at bounding box center [588, 279] width 1177 height 559
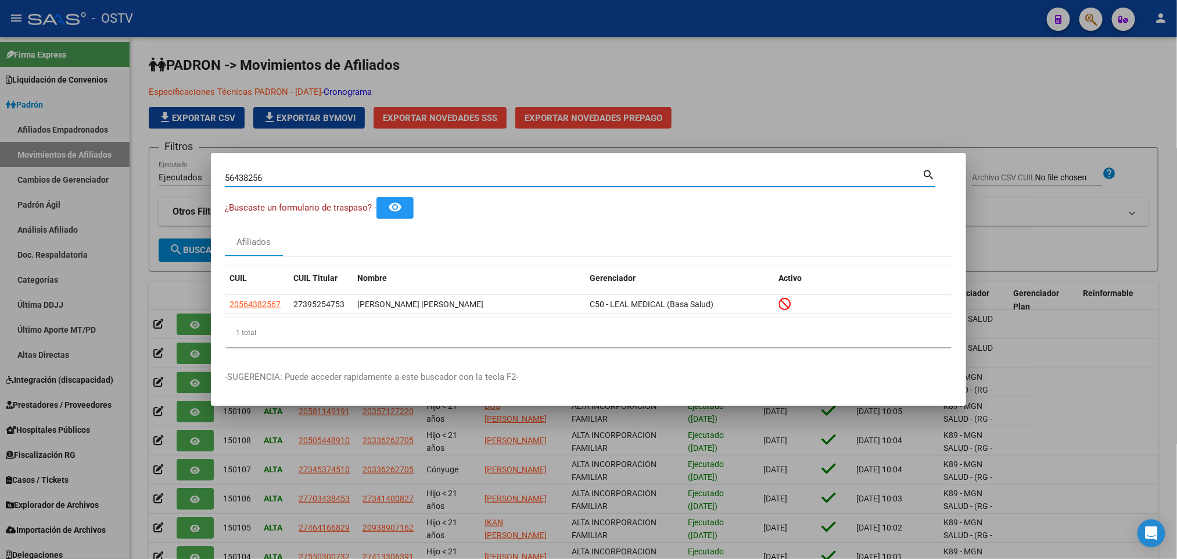
drag, startPoint x: 275, startPoint y: 175, endPoint x: 139, endPoint y: 180, distance: 136.1
click at [139, 180] on div "56438256 Buscar (apellido, dni, cuil, nro traspaso, cuit, obra social) search ¿…" at bounding box center [588, 279] width 1177 height 559
paste input "7229418"
type input "57229418"
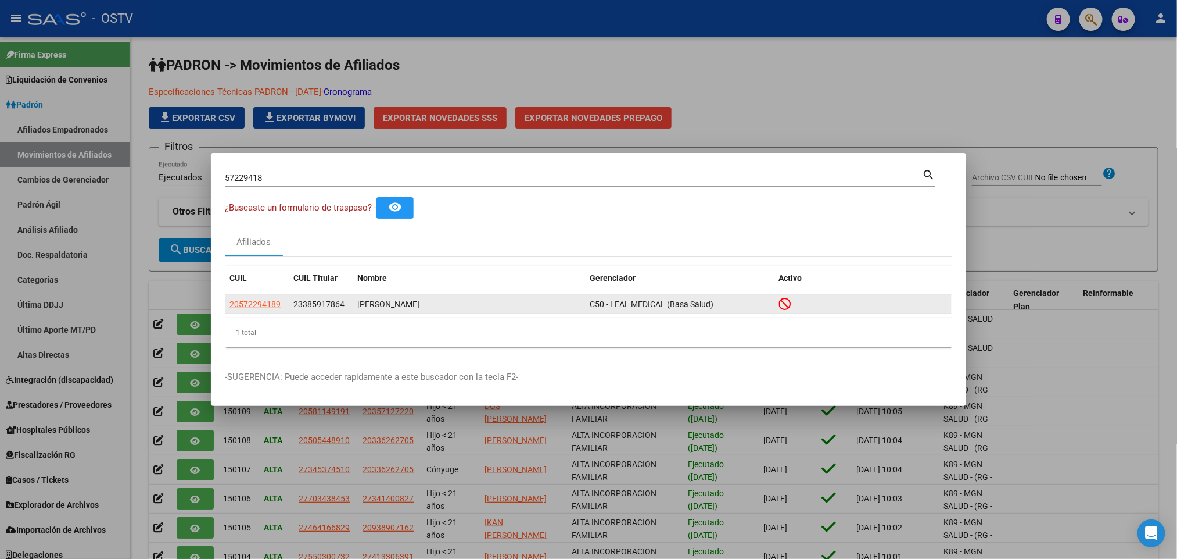
click at [253, 298] on app-link-go-to "20572294189" at bounding box center [255, 304] width 51 height 13
click at [244, 300] on span "20572294189" at bounding box center [255, 303] width 51 height 9
type textarea "20572294189"
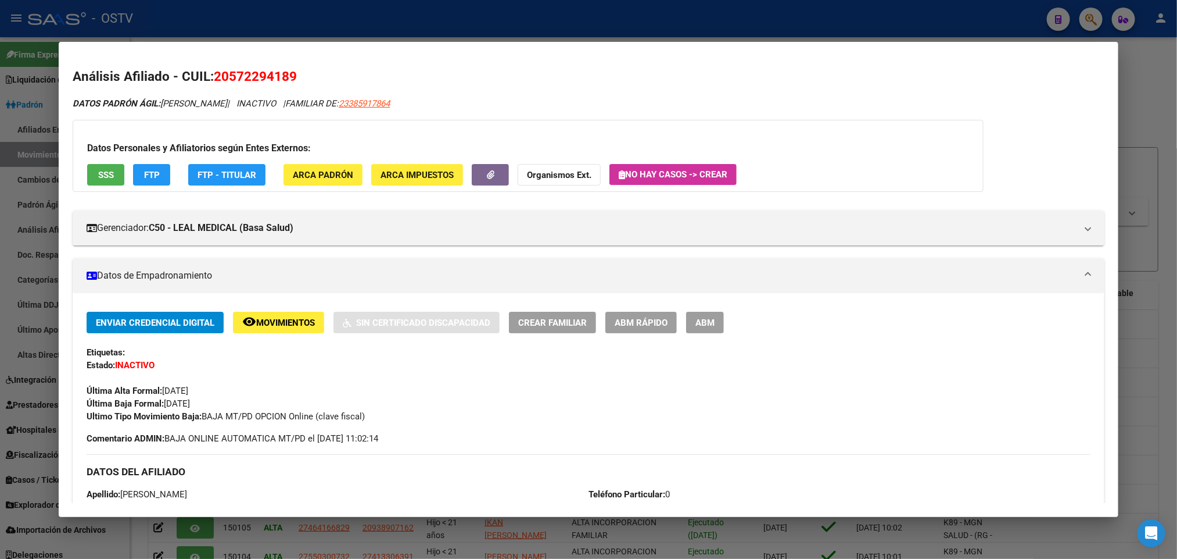
click at [0, 289] on div at bounding box center [588, 279] width 1177 height 559
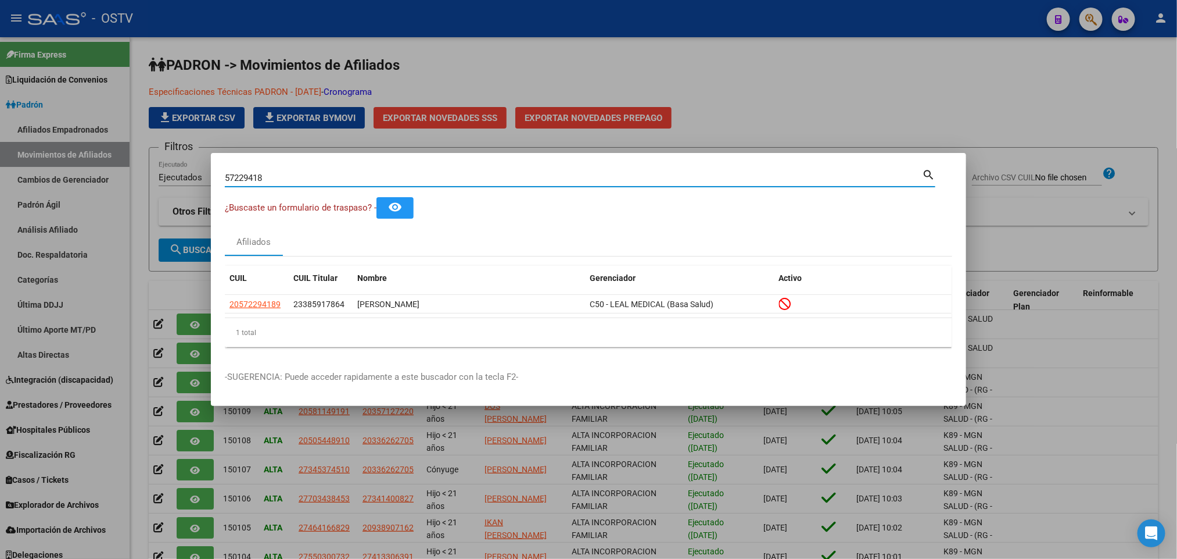
drag, startPoint x: 289, startPoint y: 177, endPoint x: 0, endPoint y: 177, distance: 289.4
click at [0, 177] on div "57229418 Buscar (apellido, dni, cuil, nro traspaso, cuit, obra social) search ¿…" at bounding box center [588, 279] width 1177 height 559
paste input "955264"
type input "57955264"
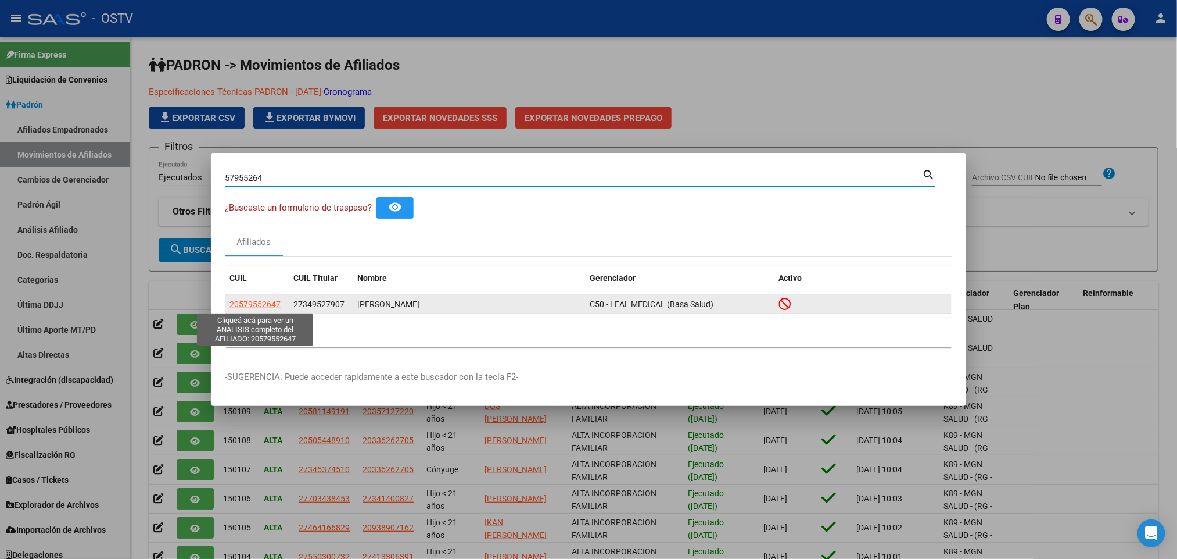
click at [277, 306] on span "20579552647" at bounding box center [255, 303] width 51 height 9
type textarea "20579552647"
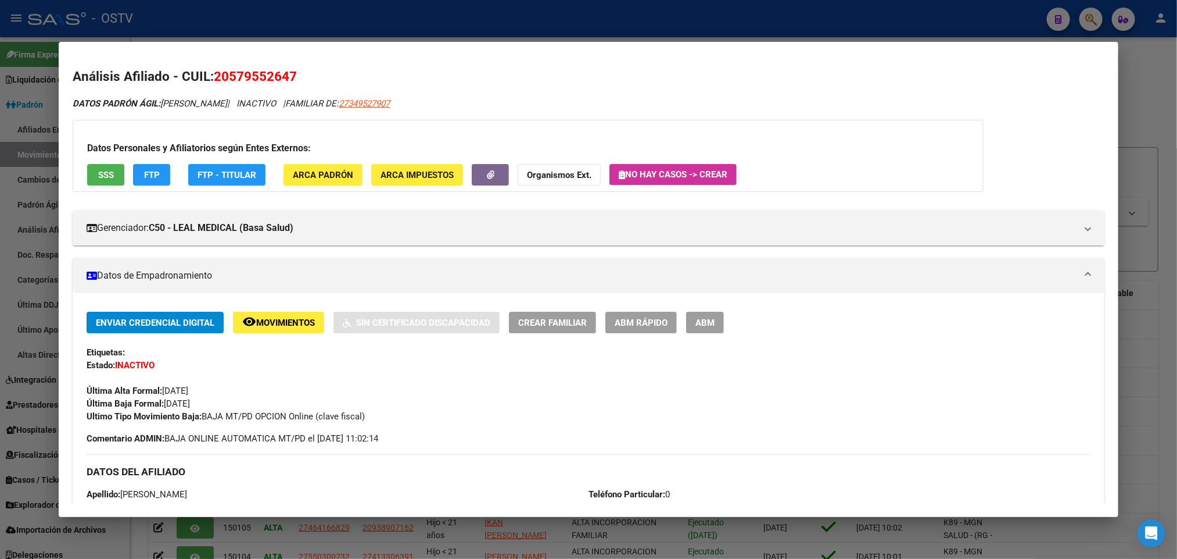
click at [0, 209] on div at bounding box center [588, 279] width 1177 height 559
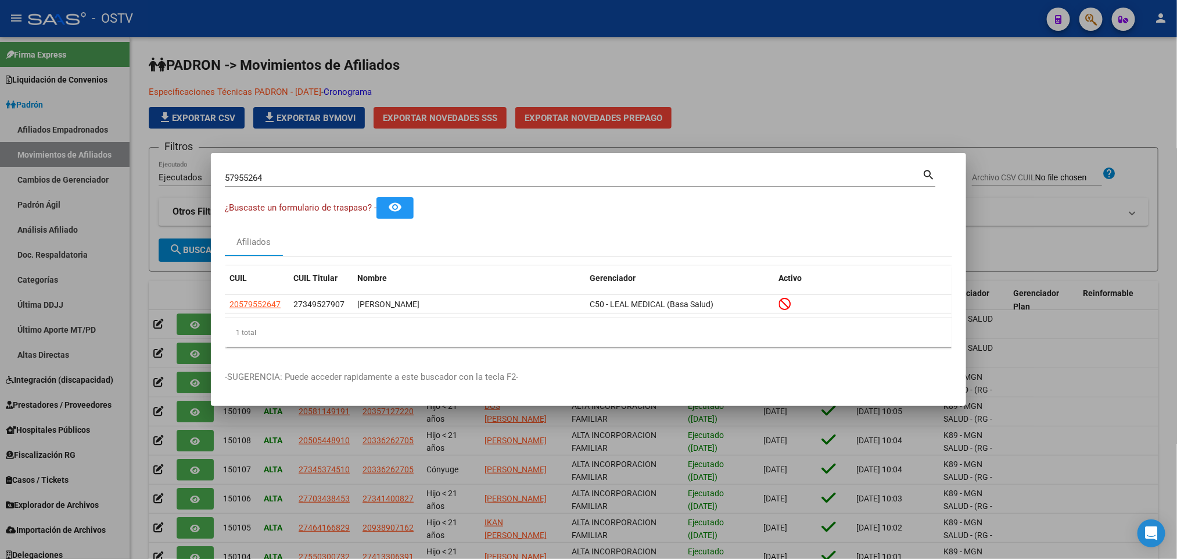
click at [296, 191] on div "57955264 Buscar (apellido, dni, [PERSON_NAME], [PERSON_NAME], cuit, obra social…" at bounding box center [580, 182] width 711 height 31
drag, startPoint x: 292, startPoint y: 182, endPoint x: 0, endPoint y: 182, distance: 291.7
click at [0, 182] on div "57955264 Buscar (apellido, dni, cuil, nro traspaso, cuit, obra social) search ¿…" at bounding box center [588, 279] width 1177 height 559
paste input "32374687"
type input "32374687"
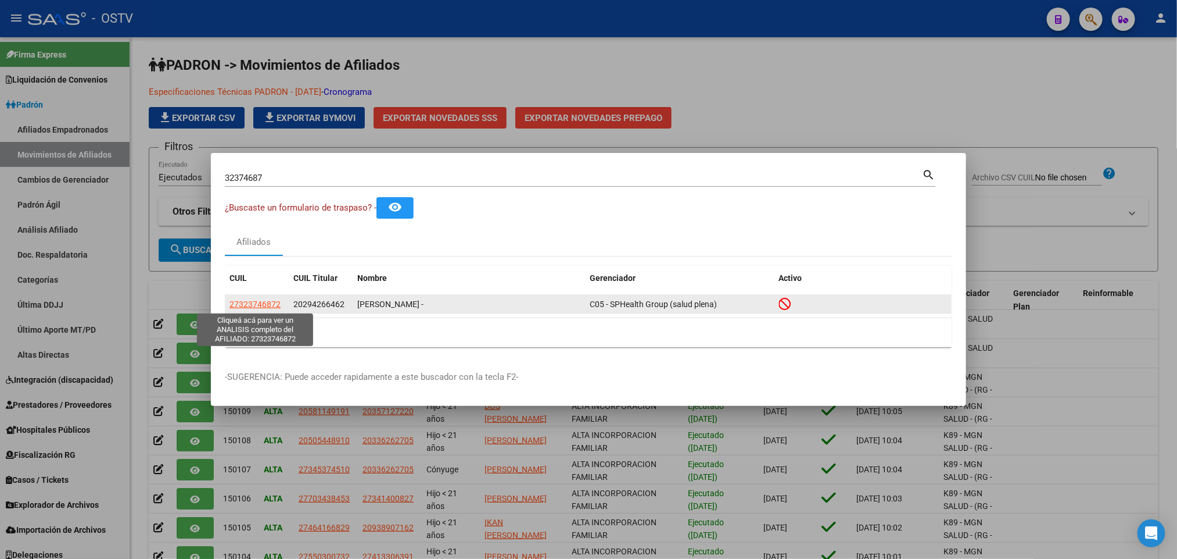
click at [255, 309] on span "27323746872" at bounding box center [255, 303] width 51 height 9
type textarea "27323746872"
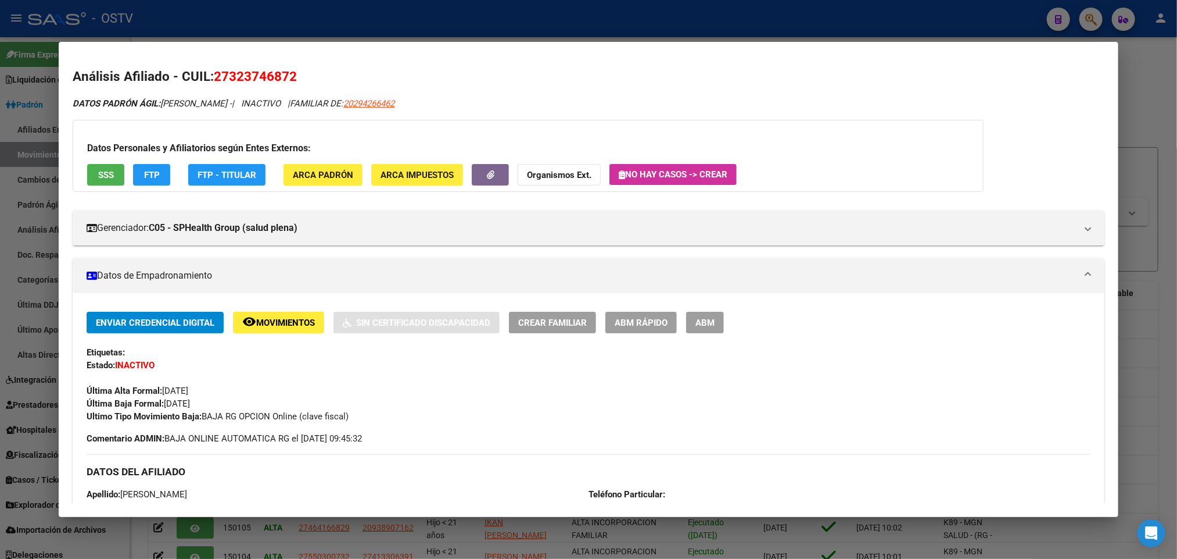
drag, startPoint x: 0, startPoint y: 234, endPoint x: 114, endPoint y: 169, distance: 130.9
click at [0, 235] on div at bounding box center [588, 279] width 1177 height 559
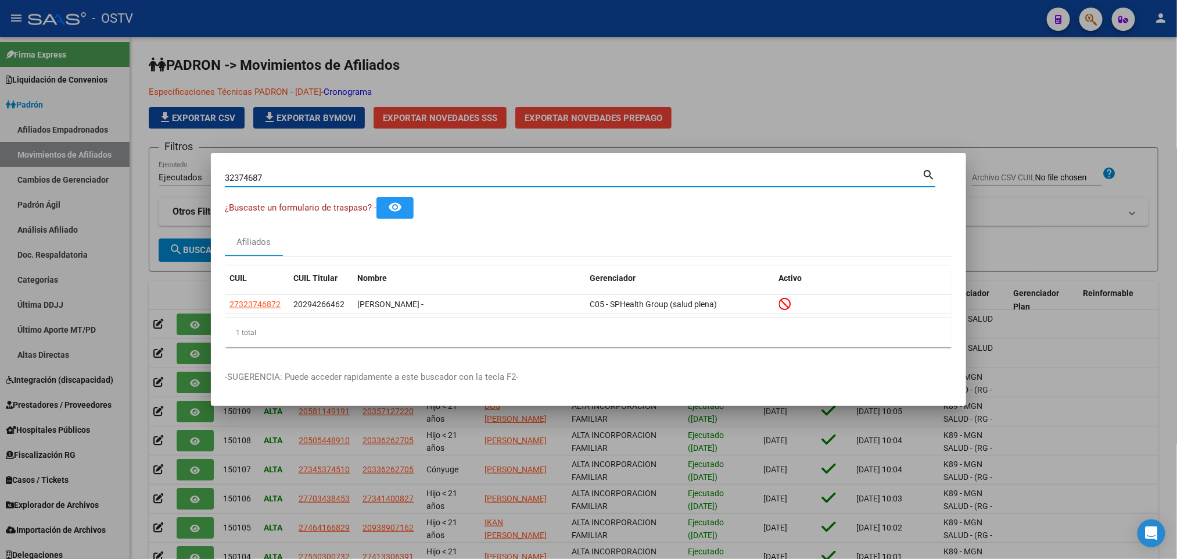
drag, startPoint x: 279, startPoint y: 175, endPoint x: 0, endPoint y: 218, distance: 282.3
click at [0, 218] on div "32374687 Buscar (apellido, dni, cuil, nro traspaso, cuit, obra social) search ¿…" at bounding box center [588, 279] width 1177 height 559
paste input "41598064"
type input "41598064"
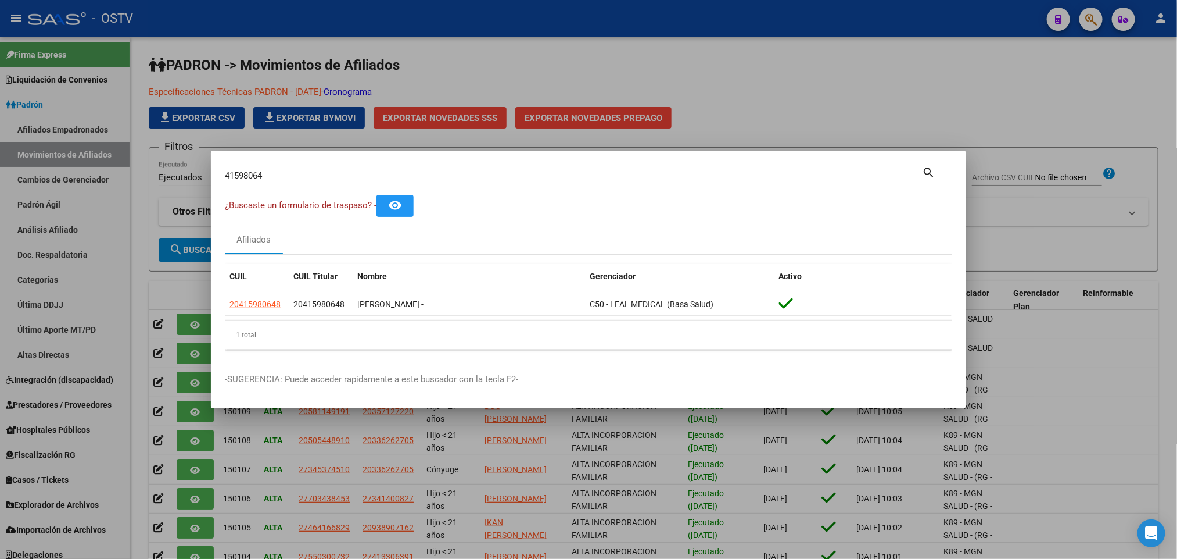
click at [244, 318] on datatable-selection "20415980648 20415980648 [PERSON_NAME] - C50 - [PERSON_NAME] MEDICAL (Basa Salud)" at bounding box center [588, 312] width 727 height 10
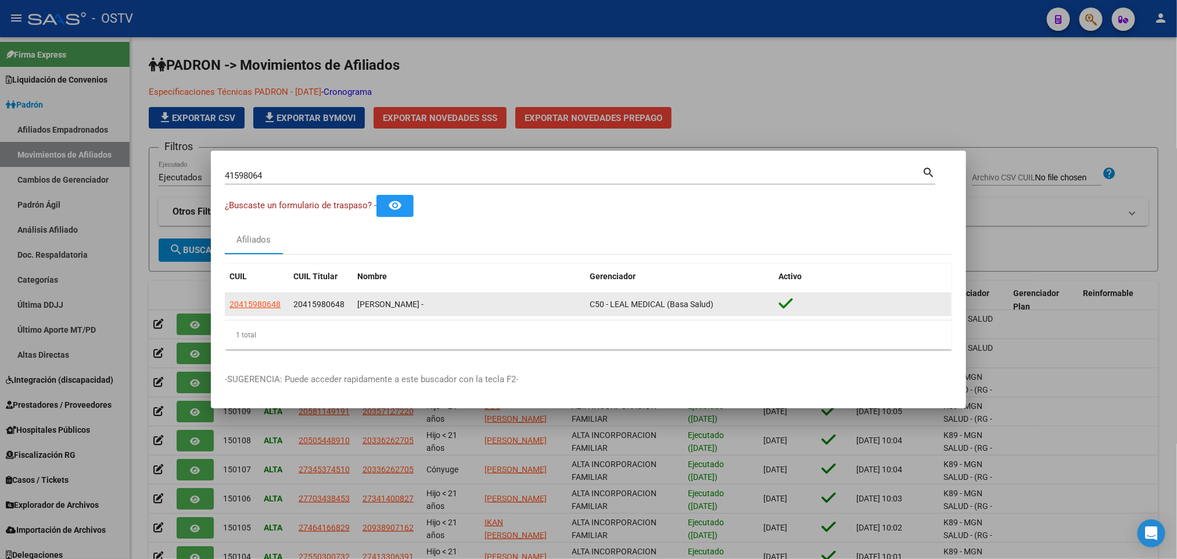
click at [248, 313] on datatable-body-cell "20415980648" at bounding box center [257, 304] width 64 height 23
click at [253, 303] on span "20415980648" at bounding box center [255, 303] width 51 height 9
type textarea "20415980648"
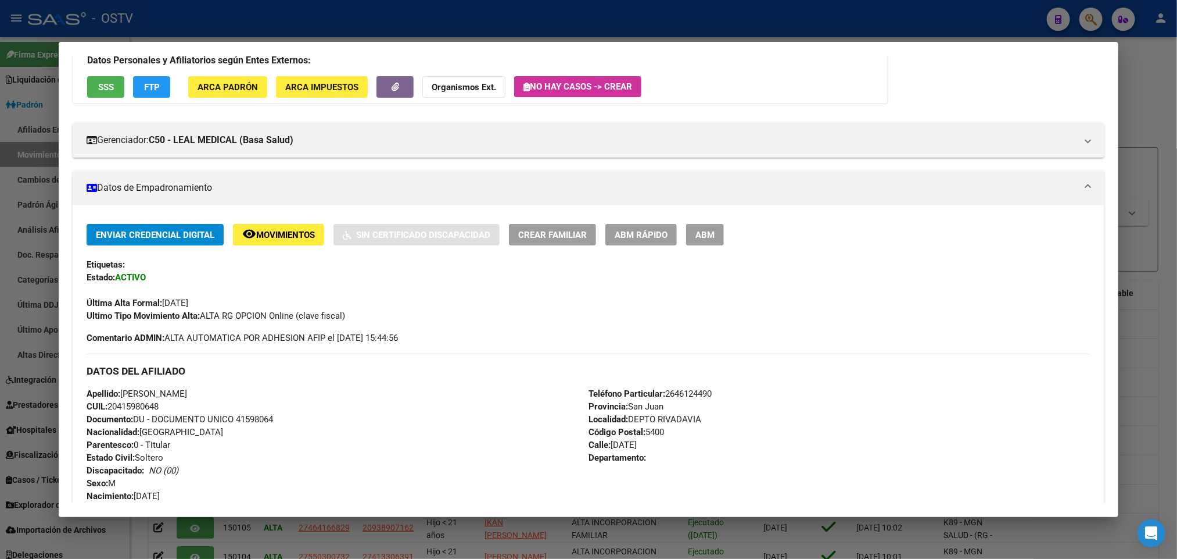
scroll to position [174, 0]
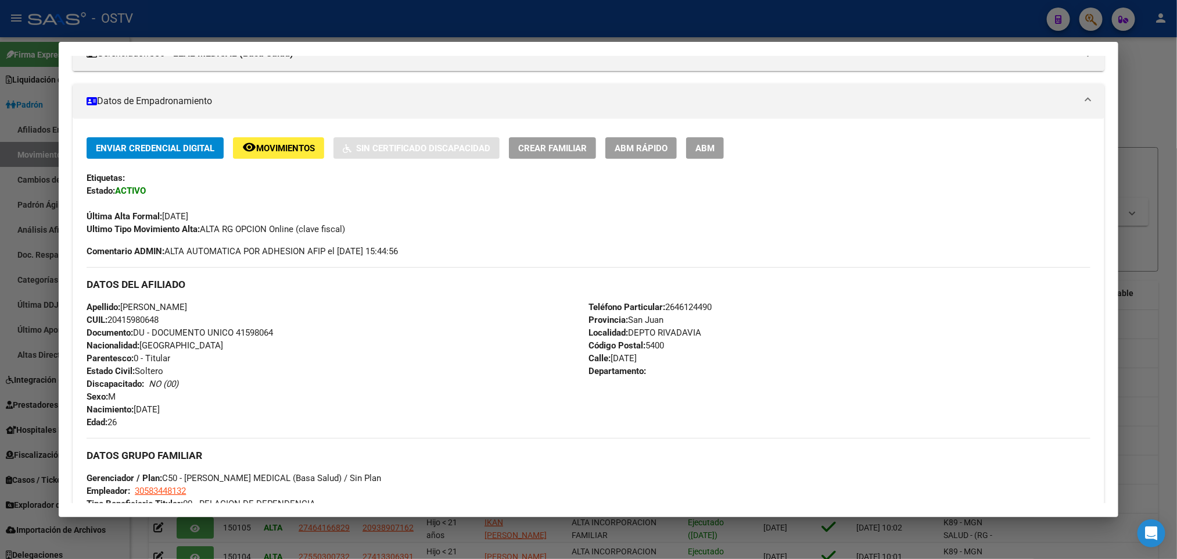
click at [0, 370] on div at bounding box center [588, 279] width 1177 height 559
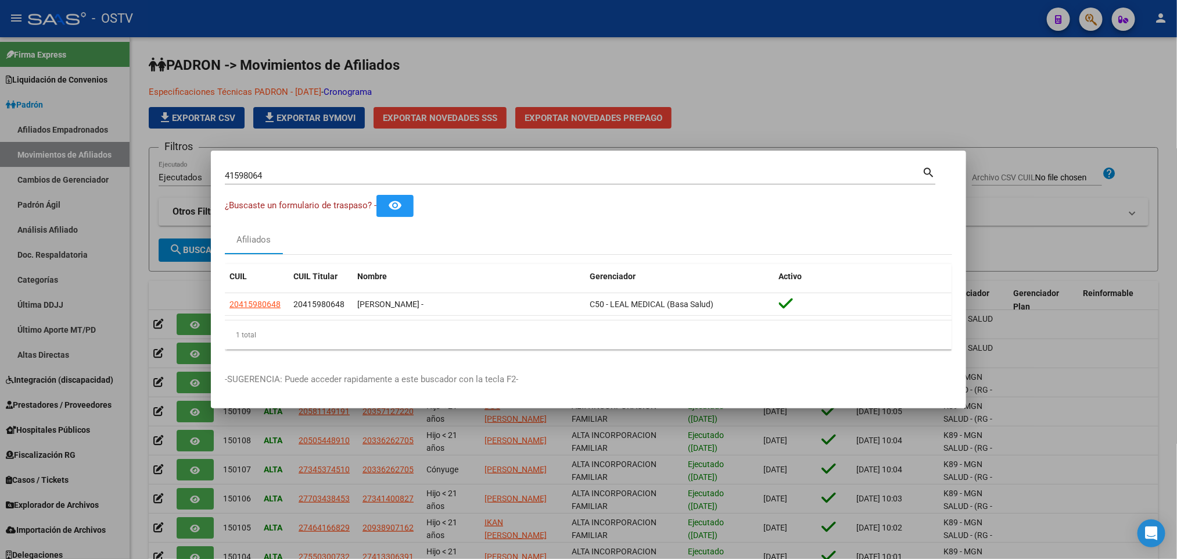
click at [286, 183] on div "41598064 Buscar (apellido, dni, [PERSON_NAME], [PERSON_NAME], cuit, obra social)" at bounding box center [573, 175] width 697 height 17
drag, startPoint x: 286, startPoint y: 180, endPoint x: 0, endPoint y: 184, distance: 286.0
click at [0, 183] on div "41598064 Buscar (apellido, dni, cuil, nro traspaso, cuit, obra social) search ¿…" at bounding box center [588, 279] width 1177 height 559
paste input "30299366"
type input "30299366"
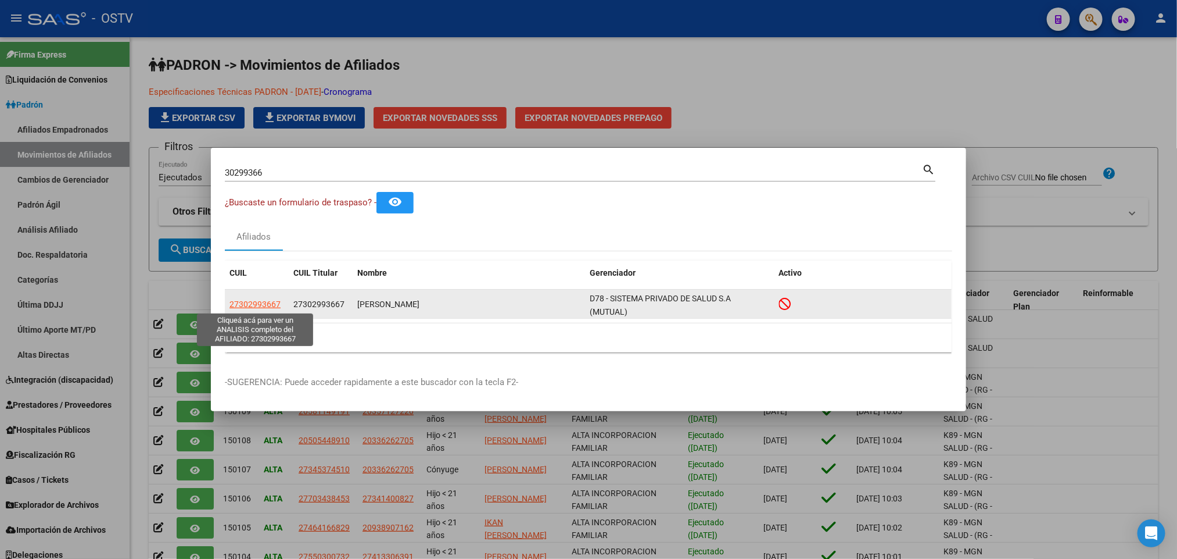
click at [237, 305] on span "27302993667" at bounding box center [255, 303] width 51 height 9
type textarea "27302993667"
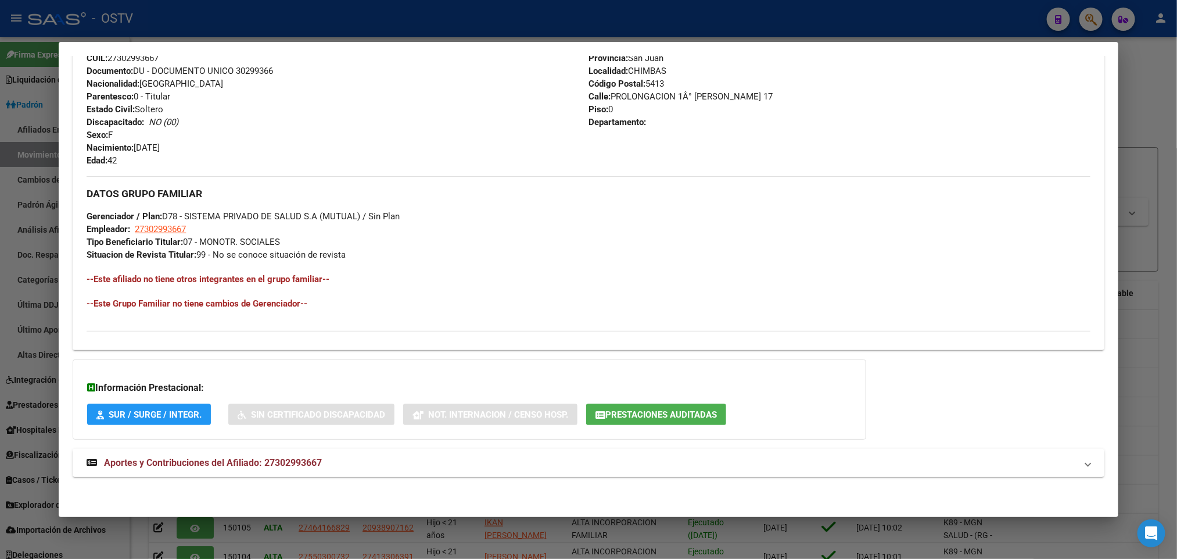
click at [297, 459] on span "Aportes y Contribuciones del Afiliado: 27302993667" at bounding box center [213, 462] width 218 height 11
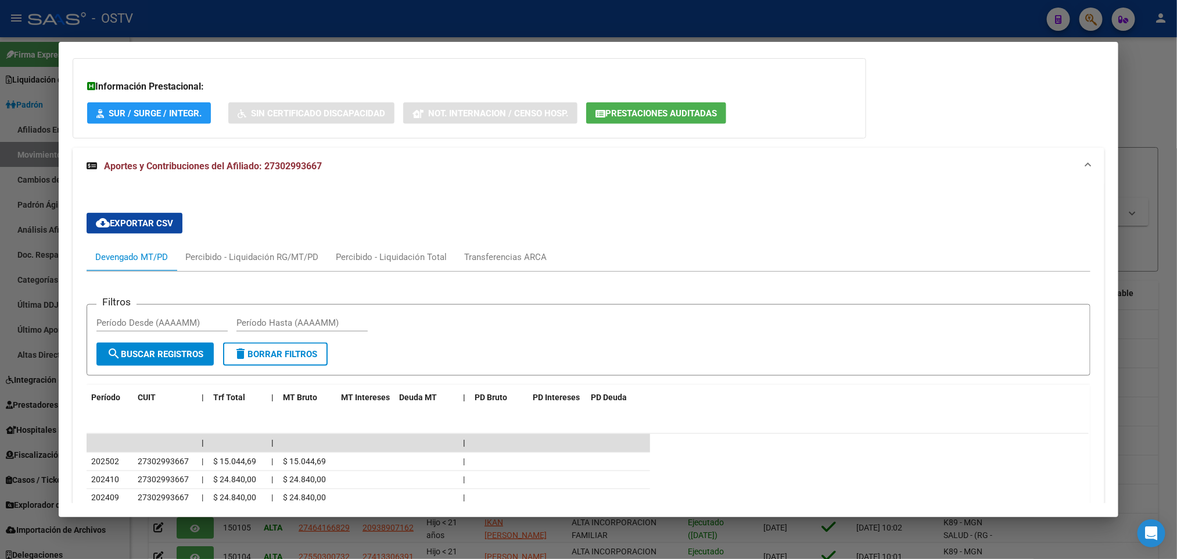
scroll to position [850, 0]
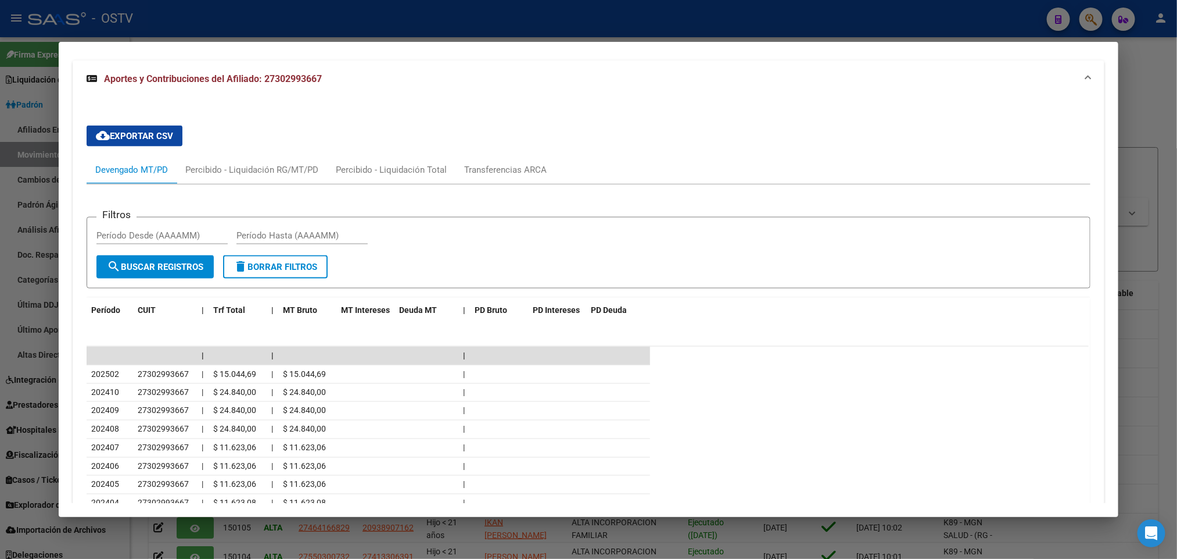
click at [0, 312] on div at bounding box center [588, 279] width 1177 height 559
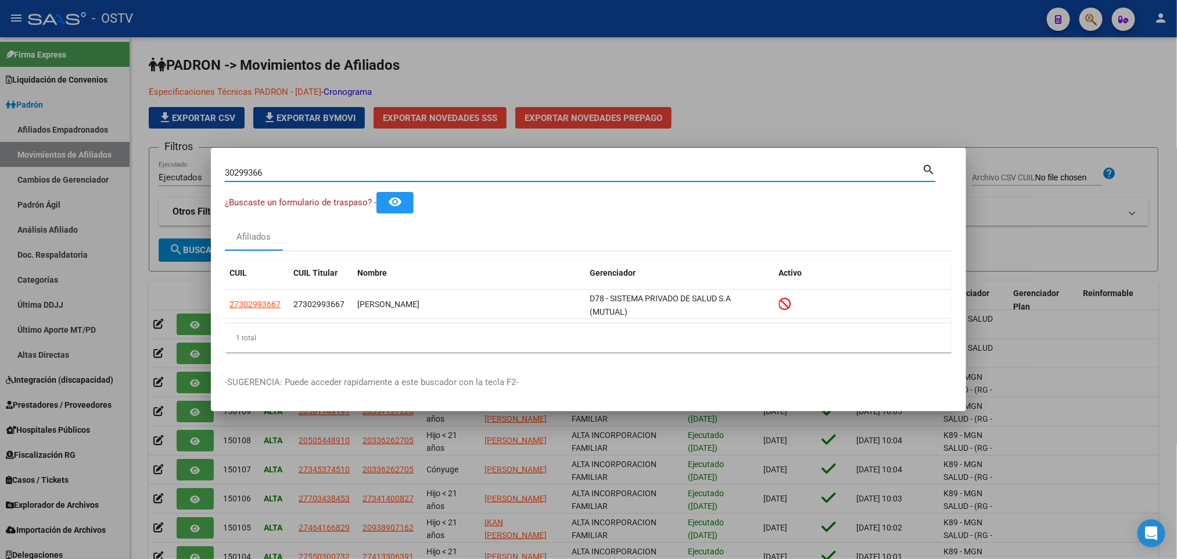
drag, startPoint x: 309, startPoint y: 176, endPoint x: 0, endPoint y: 167, distance: 309.3
click at [0, 167] on div "30299366 Buscar (apellido, dni, cuil, nro traspaso, cuit, obra social) search ¿…" at bounding box center [588, 279] width 1177 height 559
paste input "22905188"
type input "22905188"
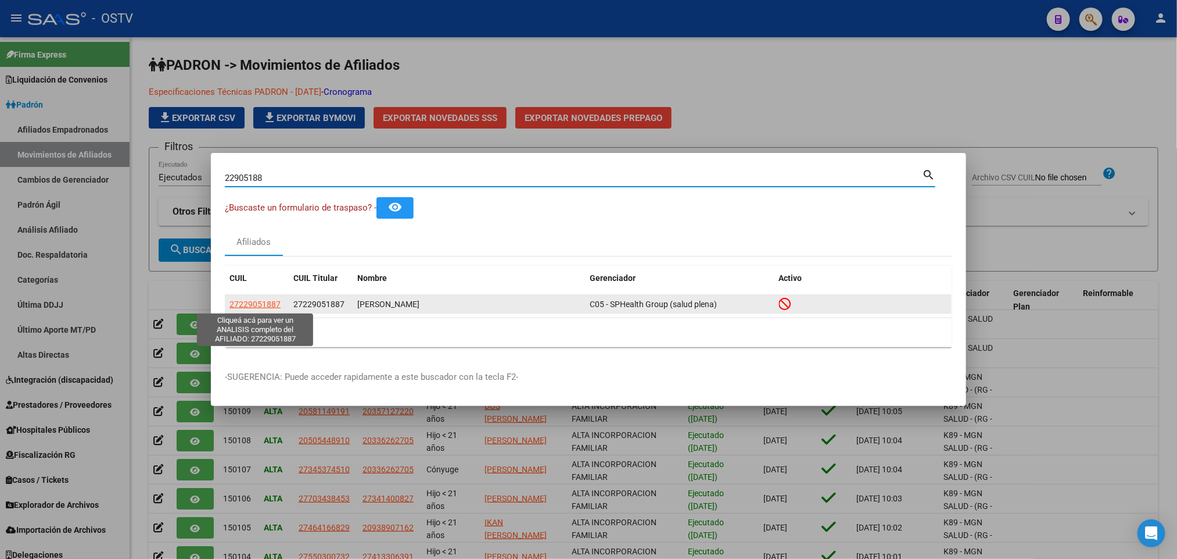
click at [269, 300] on span "27229051887" at bounding box center [255, 303] width 51 height 9
type textarea "27229051887"
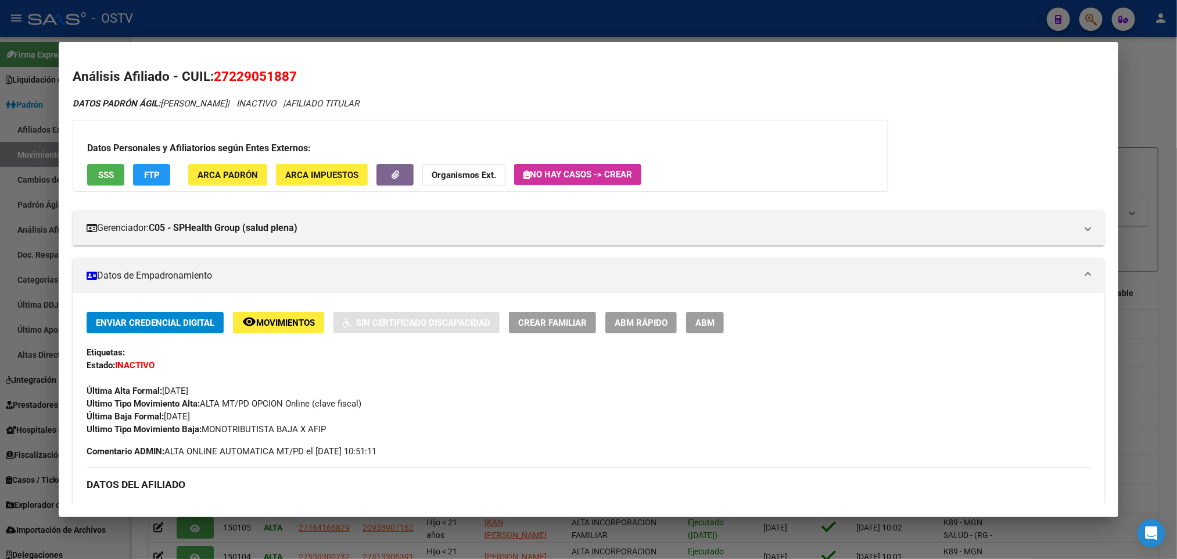
scroll to position [349, 0]
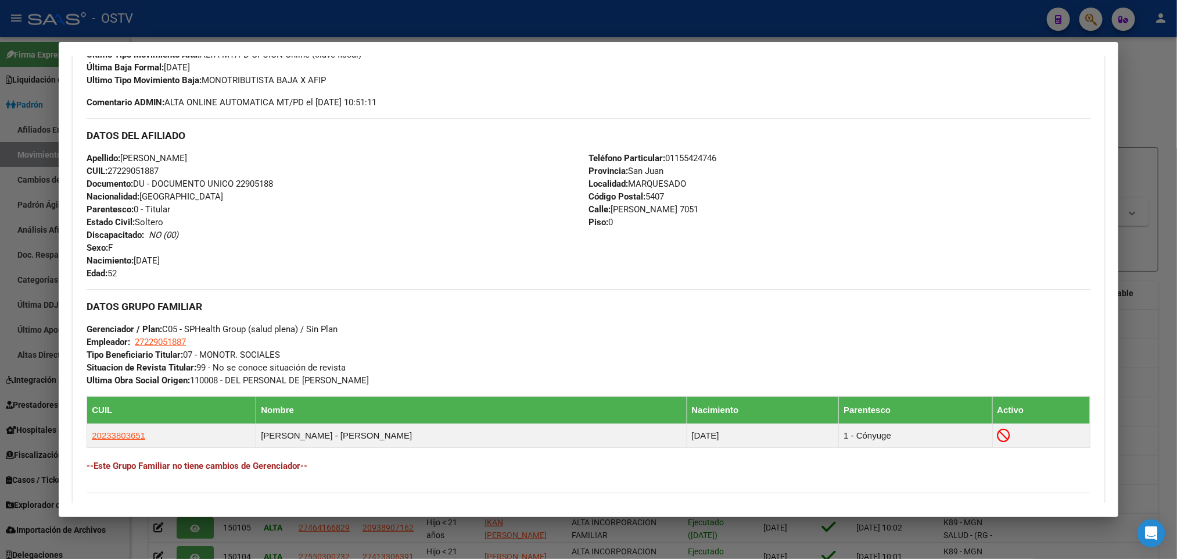
click at [0, 142] on div at bounding box center [588, 279] width 1177 height 559
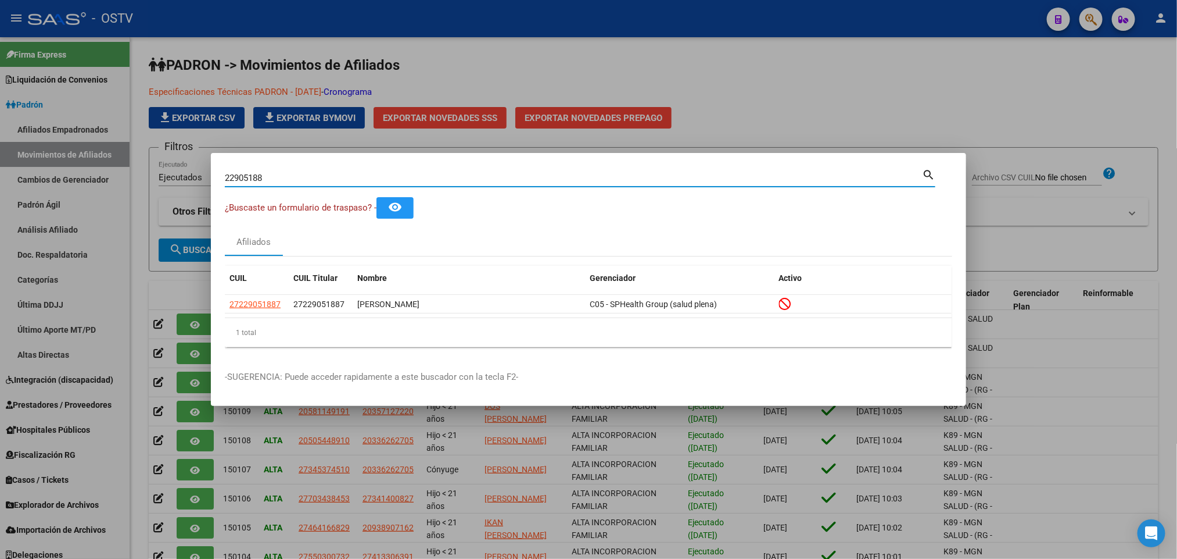
drag, startPoint x: 278, startPoint y: 180, endPoint x: 91, endPoint y: 173, distance: 186.7
click at [91, 173] on div "22905188 Buscar (apellido, dni, cuil, nro traspaso, cuit, obra social) search ¿…" at bounding box center [588, 279] width 1177 height 559
paste input "98190"
type input "22998190"
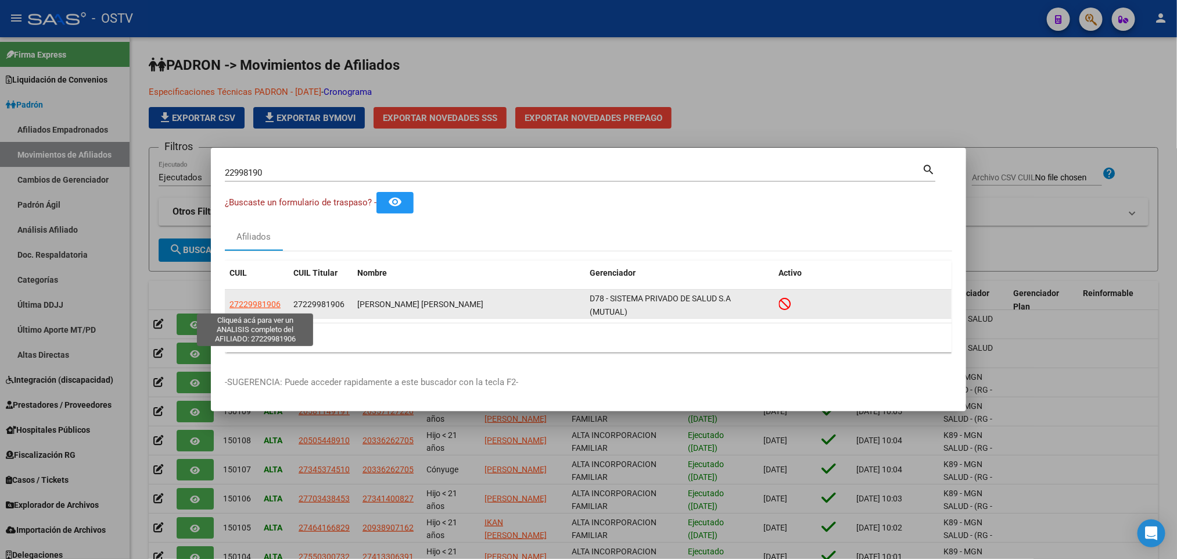
click at [255, 303] on span "27229981906" at bounding box center [255, 303] width 51 height 9
type textarea "27229981906"
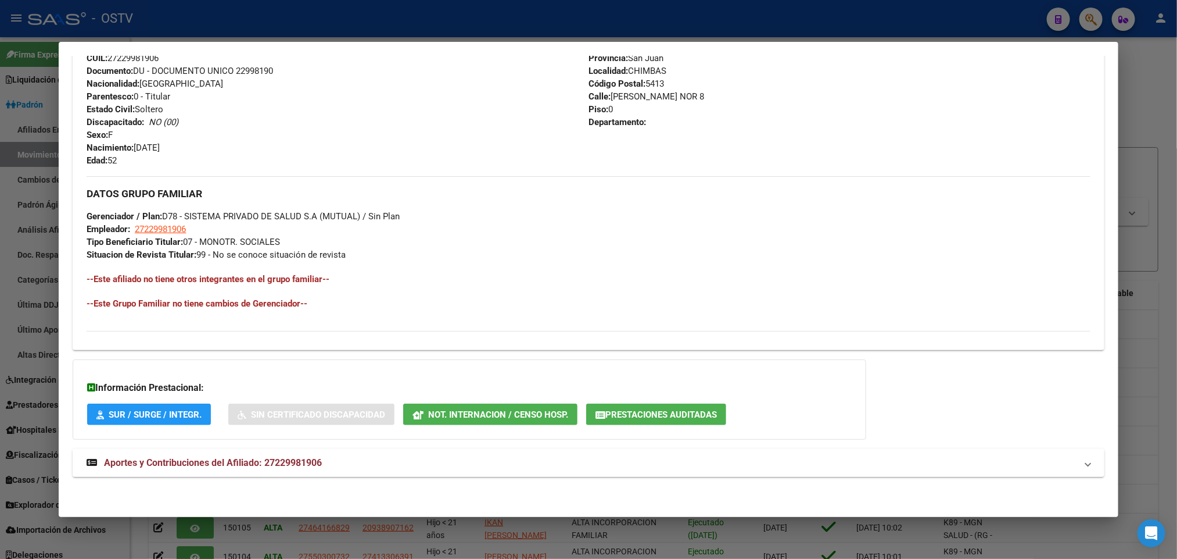
click at [273, 460] on span "Aportes y Contribuciones del Afiliado: 27229981906" at bounding box center [213, 462] width 218 height 11
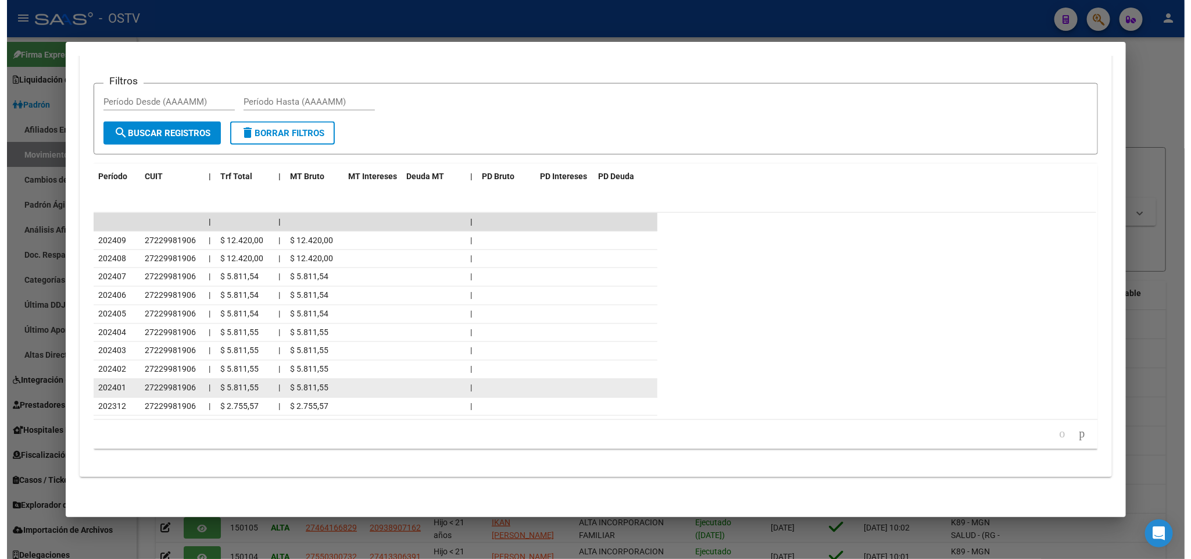
scroll to position [989, 0]
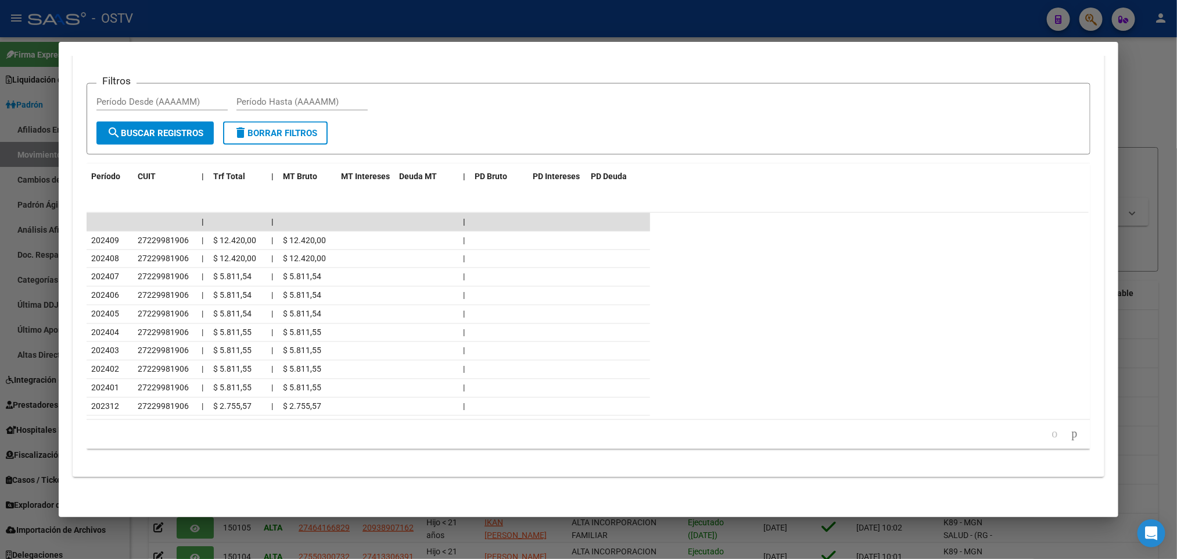
click at [59, 246] on mat-dialog-content "Análisis Afiliado - CUIL: 27229981906 DATOS PADRÓN ÁGIL: [PERSON_NAME] [PERSON_…" at bounding box center [588, 279] width 1059 height 447
drag, startPoint x: 56, startPoint y: 287, endPoint x: 56, endPoint y: 293, distance: 7.0
click at [59, 293] on mat-dialog-content "Análisis Afiliado - CUIL: 27229981906 DATOS PADRÓN ÁGIL: [PERSON_NAME] [PERSON_…" at bounding box center [588, 279] width 1059 height 447
click at [33, 356] on div at bounding box center [588, 279] width 1177 height 559
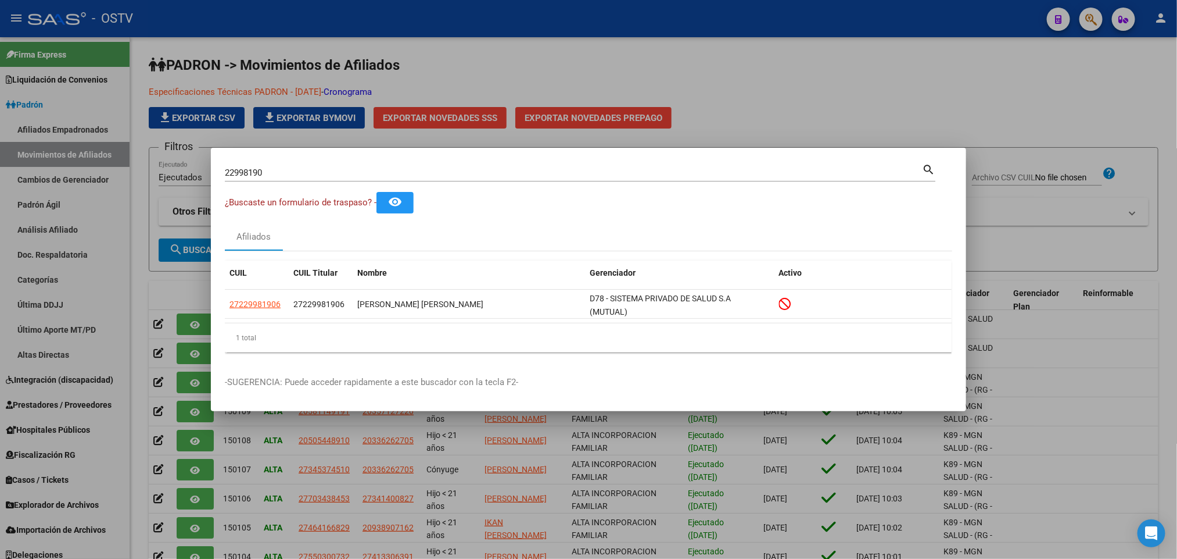
click at [49, 368] on div at bounding box center [588, 279] width 1177 height 559
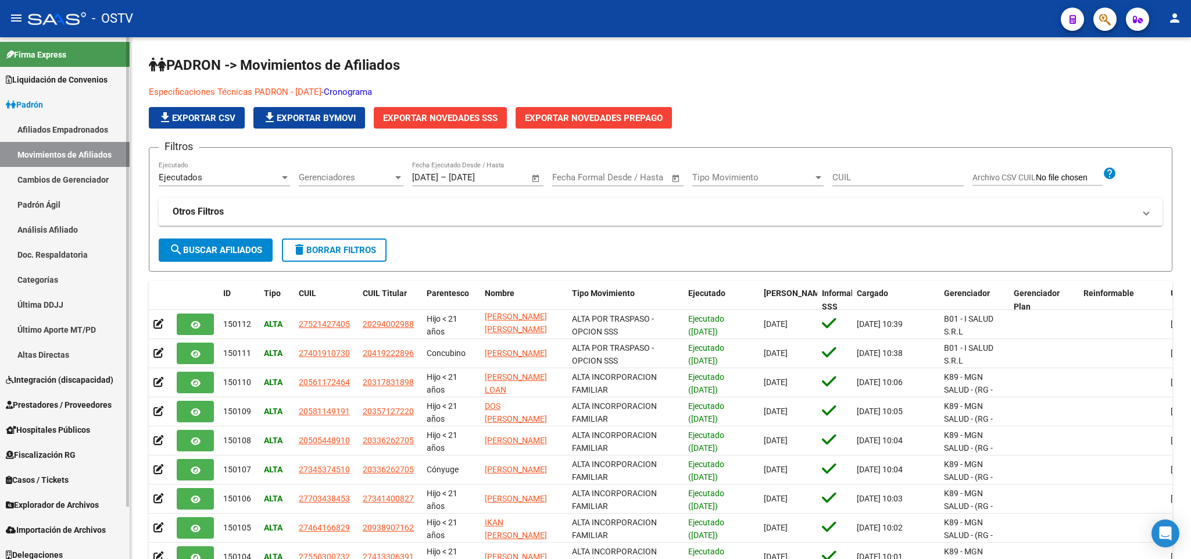
click at [52, 429] on span "Hospitales Públicos" at bounding box center [48, 429] width 84 height 13
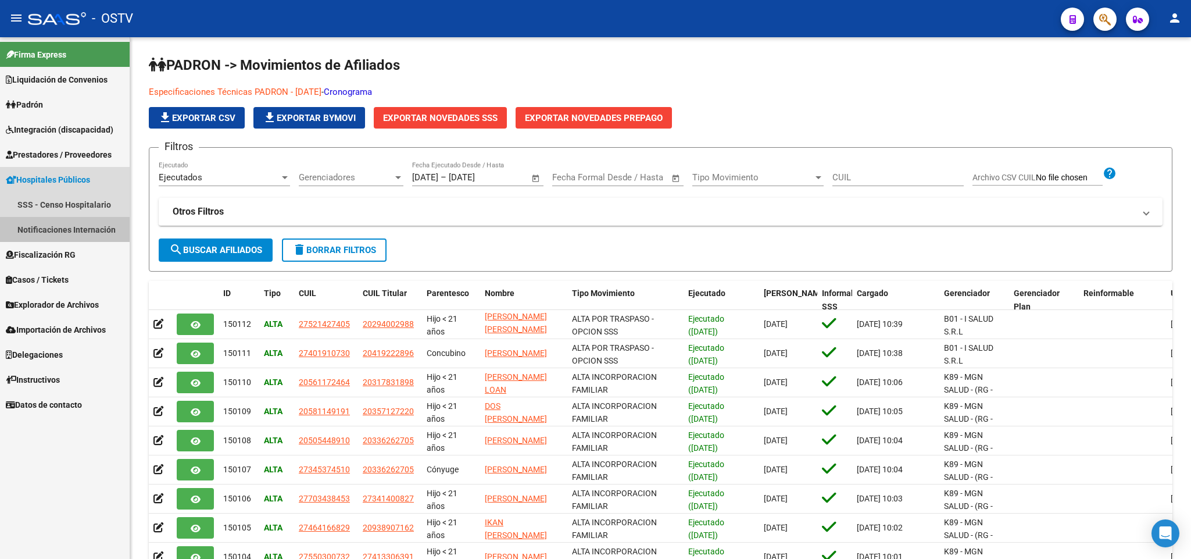
click at [75, 235] on link "Notificaciones Internación" at bounding box center [65, 229] width 130 height 25
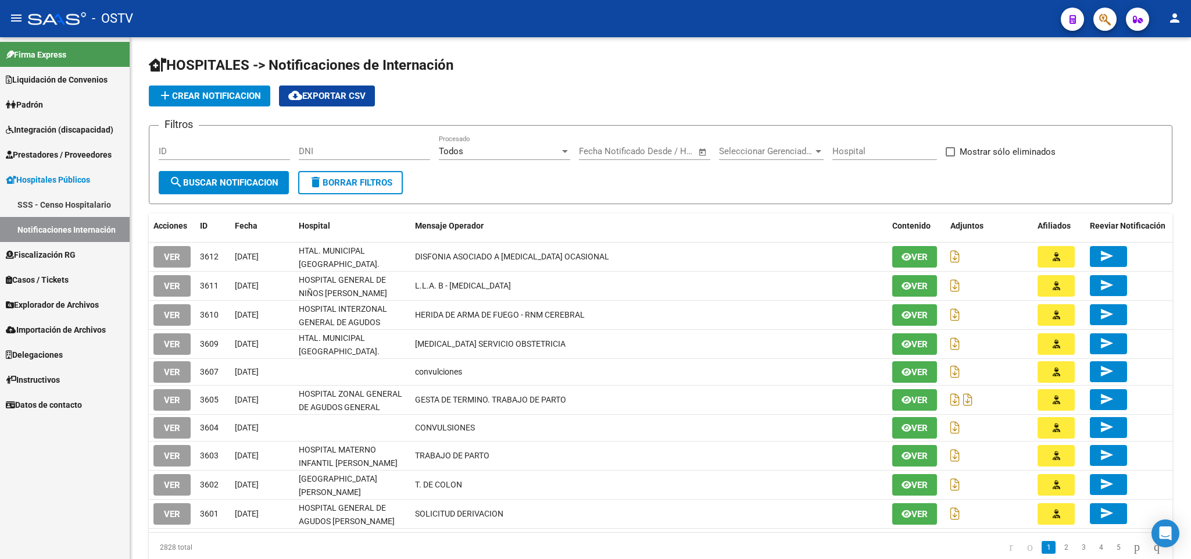
click at [47, 112] on link "Padrón" at bounding box center [65, 104] width 130 height 25
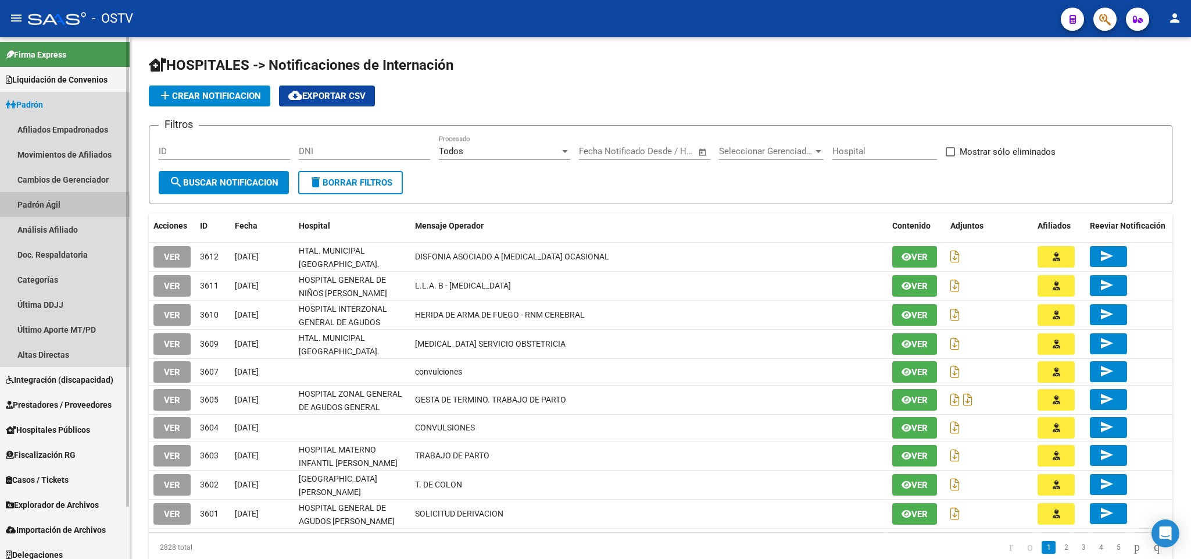
click at [42, 208] on link "Padrón Ágil" at bounding box center [65, 204] width 130 height 25
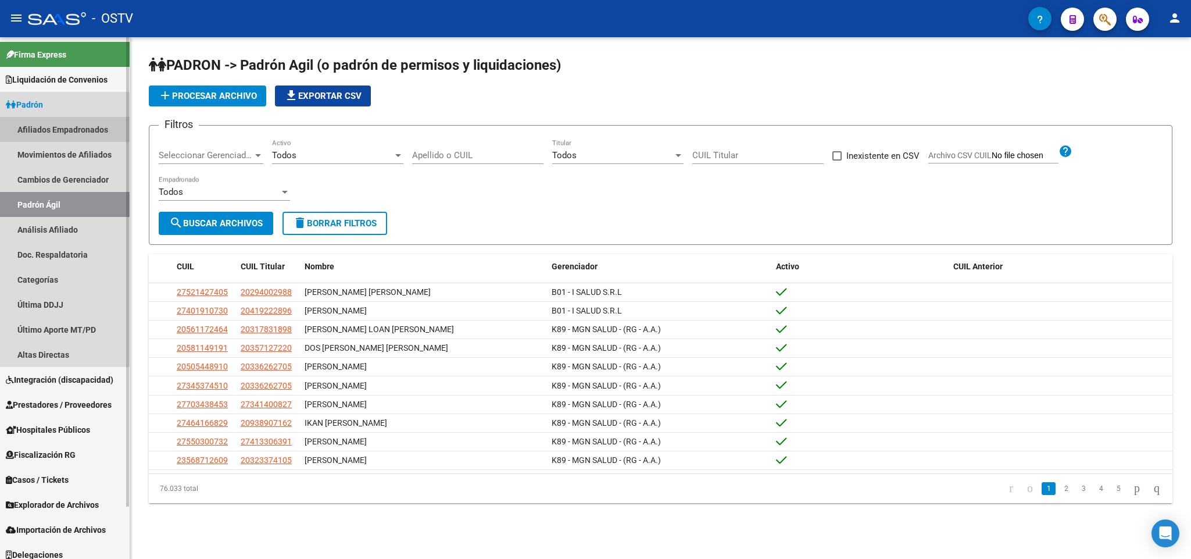
click at [62, 126] on link "Afiliados Empadronados" at bounding box center [65, 129] width 130 height 25
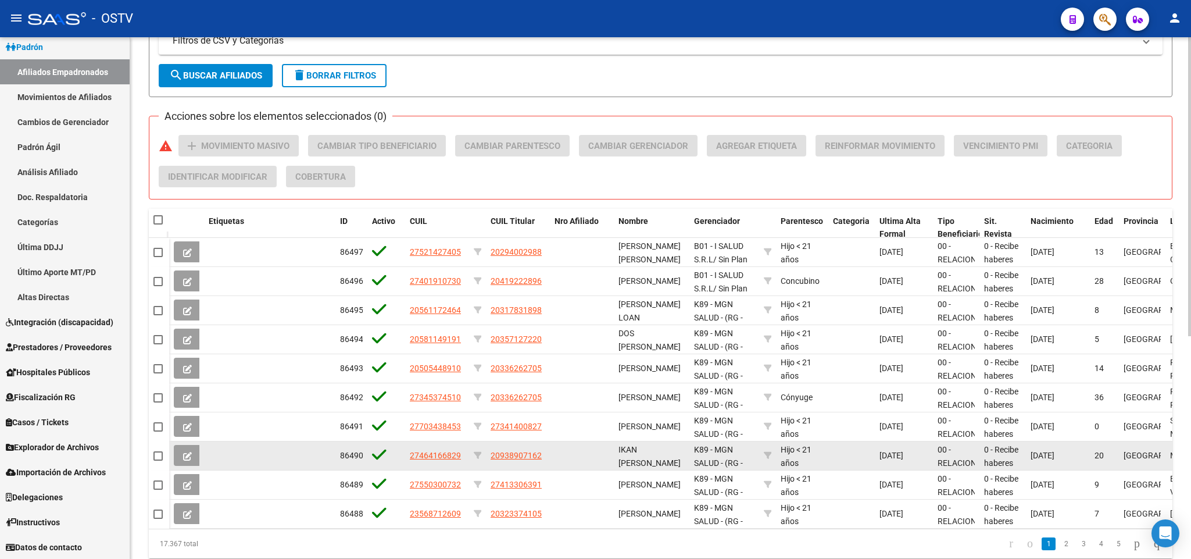
scroll to position [349, 0]
